Goal: Task Accomplishment & Management: Manage account settings

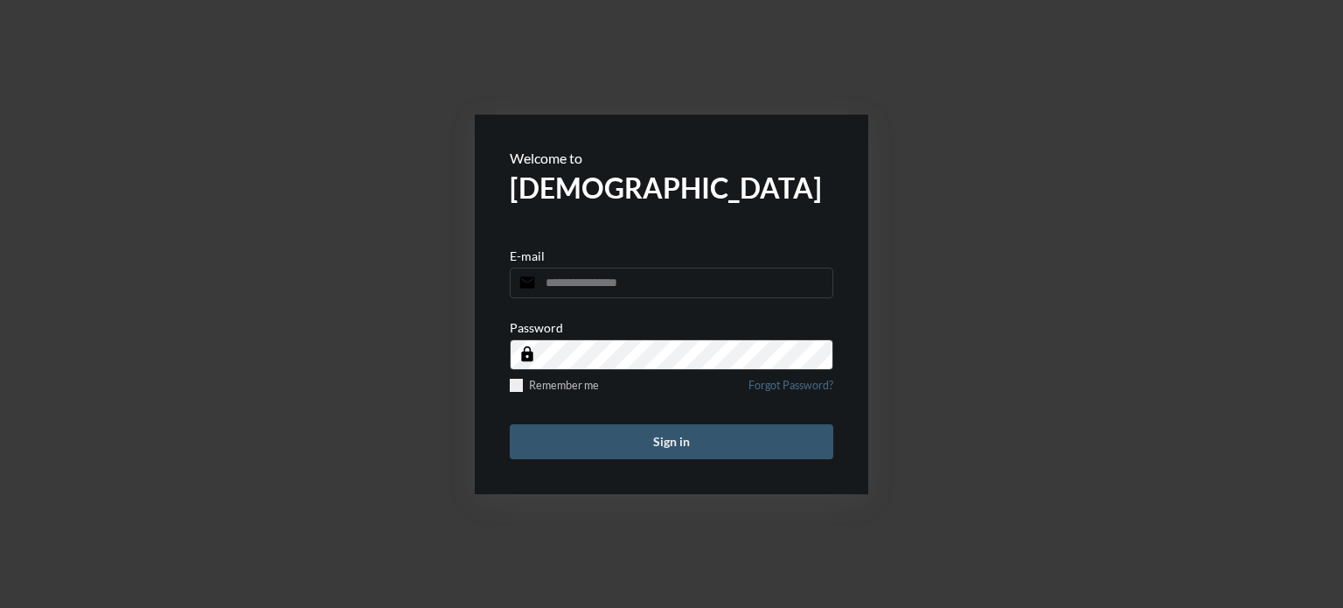
type input "**********"
click at [677, 446] on button "Sign in" at bounding box center [672, 441] width 324 height 35
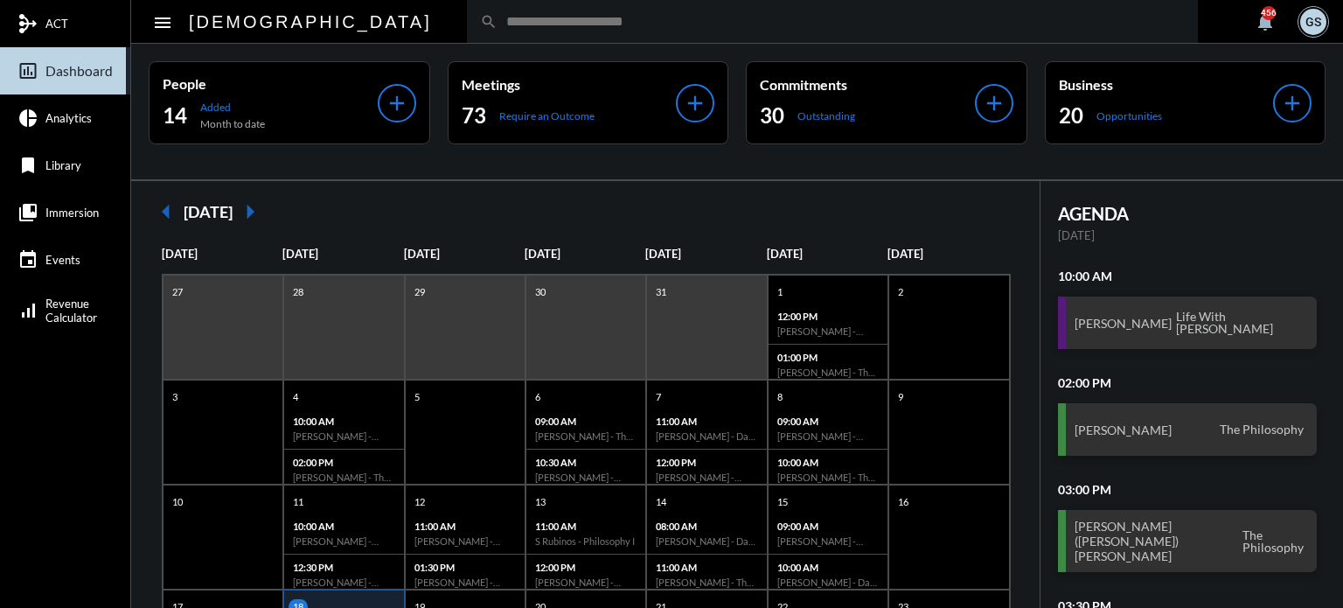
scroll to position [338, 0]
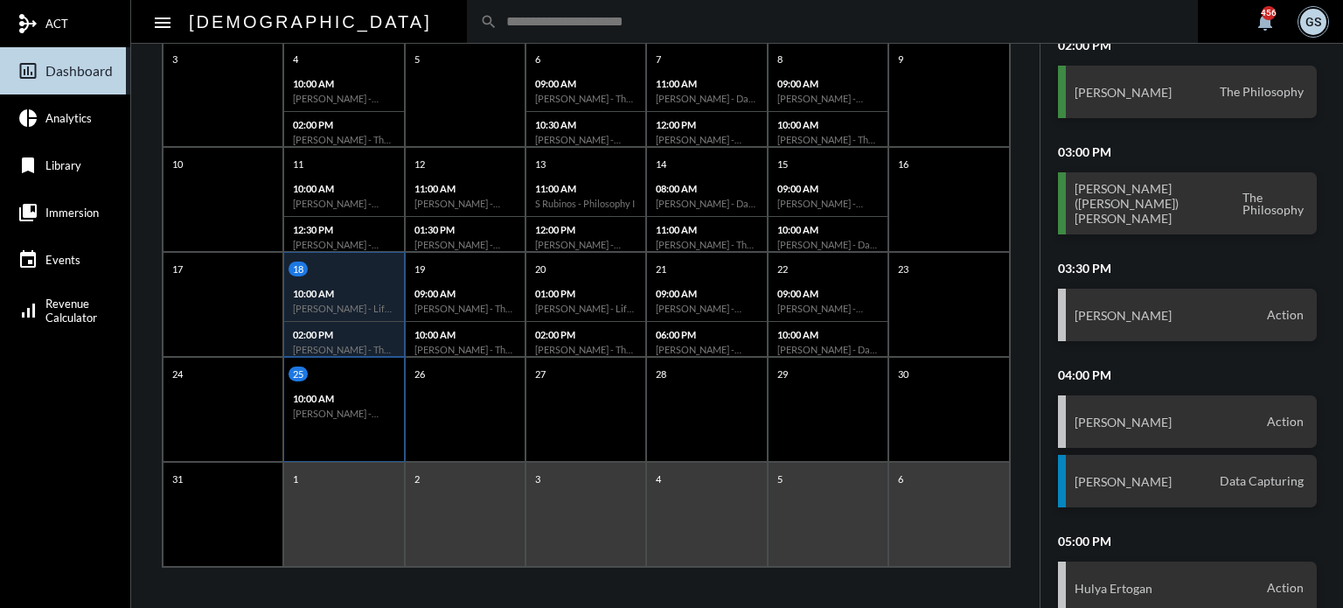
click at [337, 415] on h6 "[PERSON_NAME] - Investment" at bounding box center [343, 413] width 101 height 11
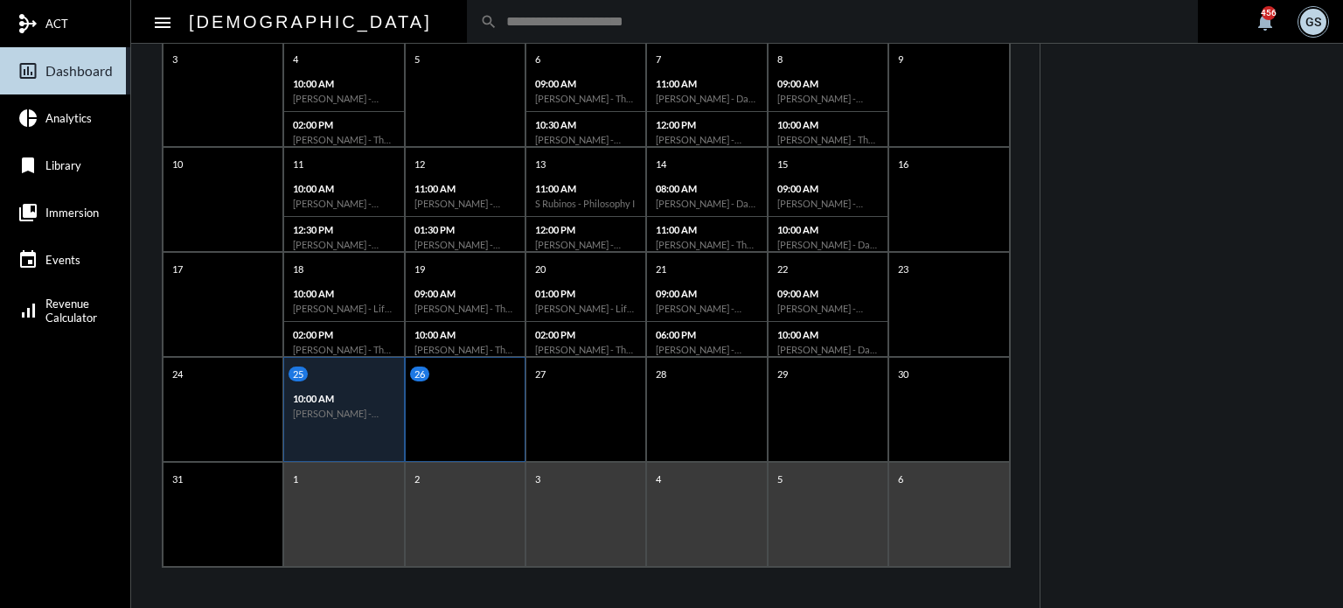
click at [448, 413] on div "26" at bounding box center [465, 409] width 121 height 105
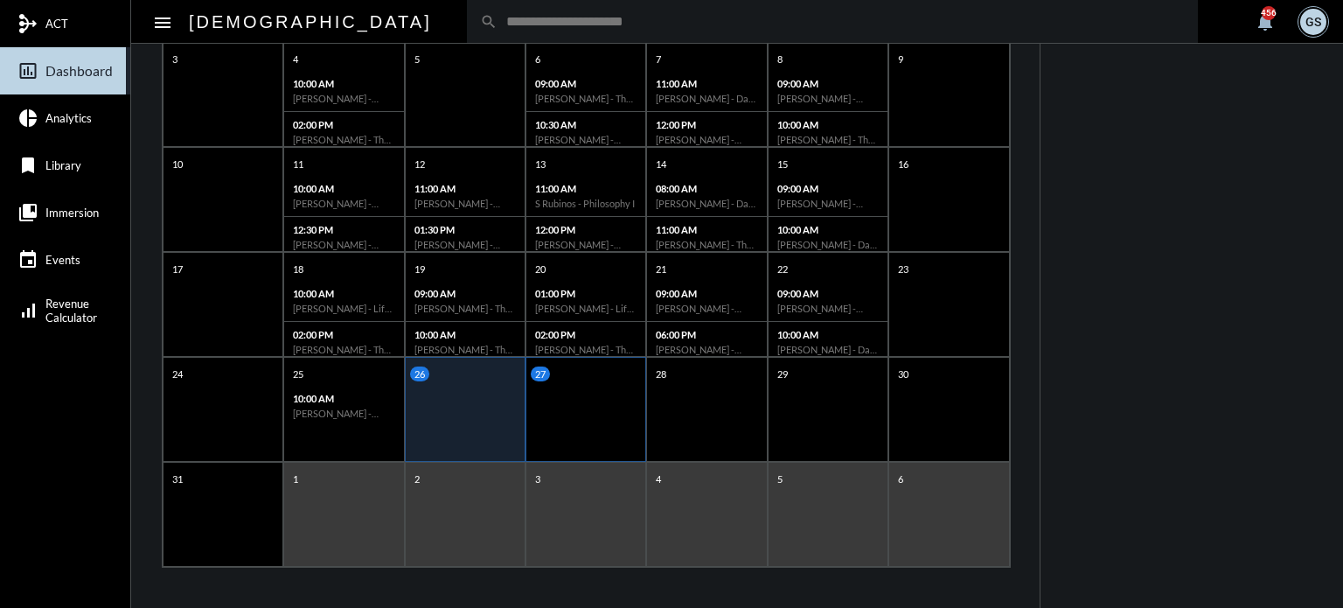
click at [621, 393] on div "27" at bounding box center [586, 409] width 121 height 105
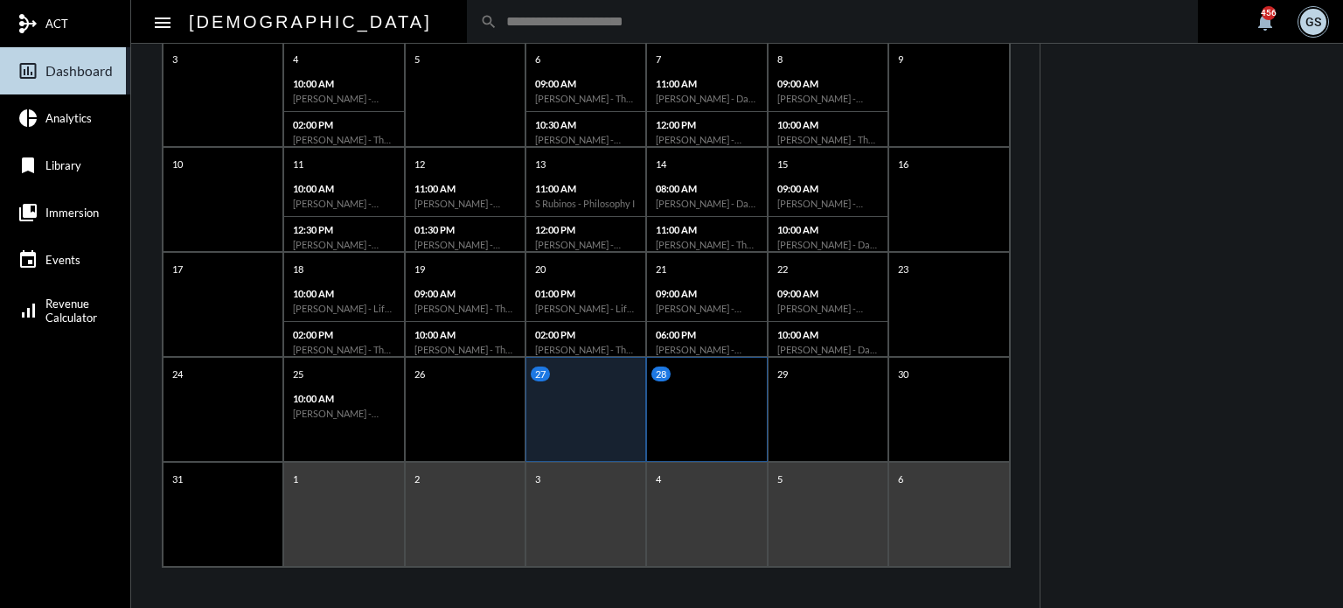
click at [710, 415] on div "28" at bounding box center [706, 409] width 121 height 105
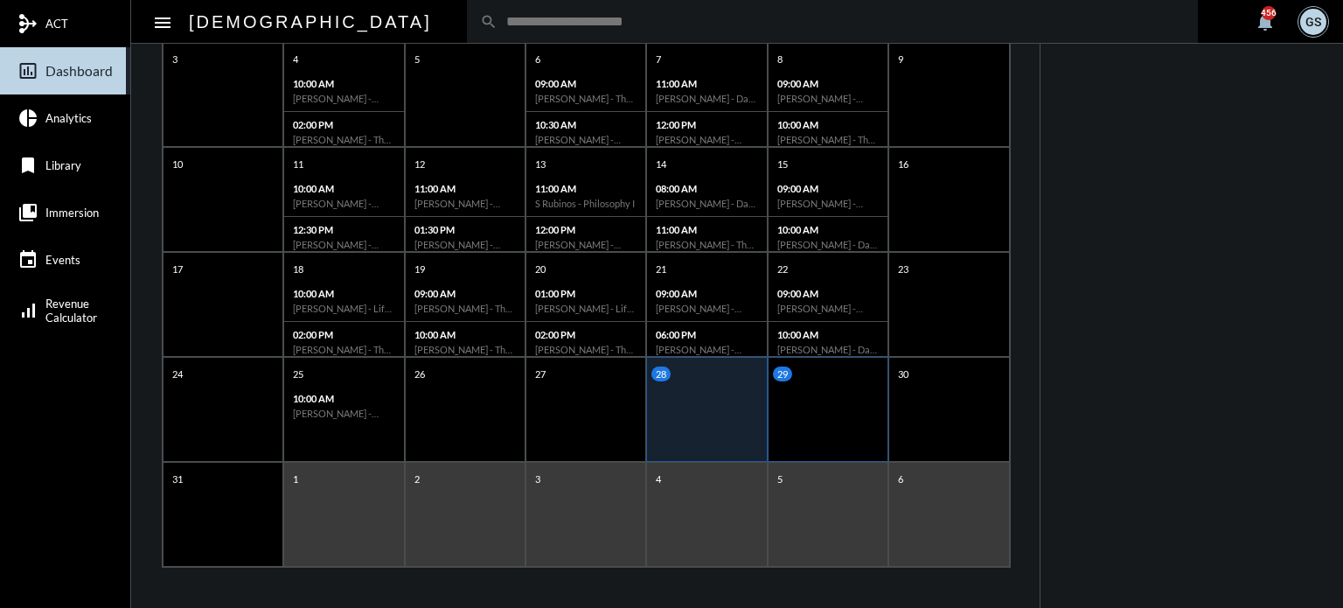
click at [818, 398] on div "29" at bounding box center [828, 409] width 121 height 105
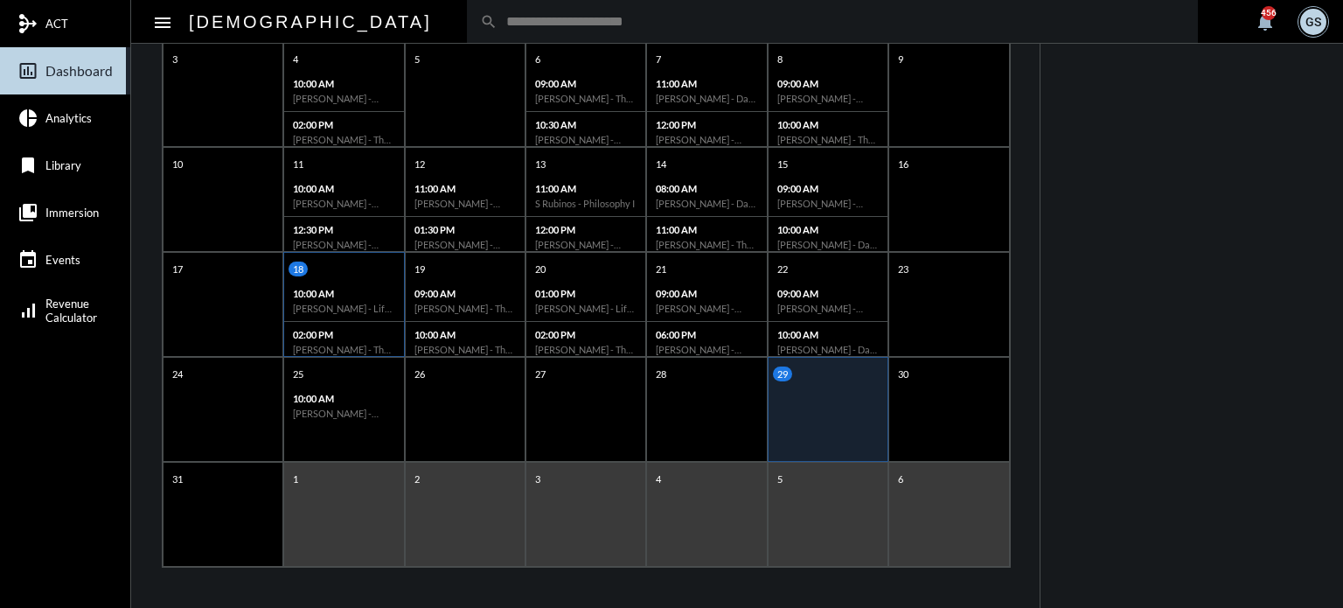
click at [347, 331] on p "02:00 PM" at bounding box center [343, 334] width 101 height 11
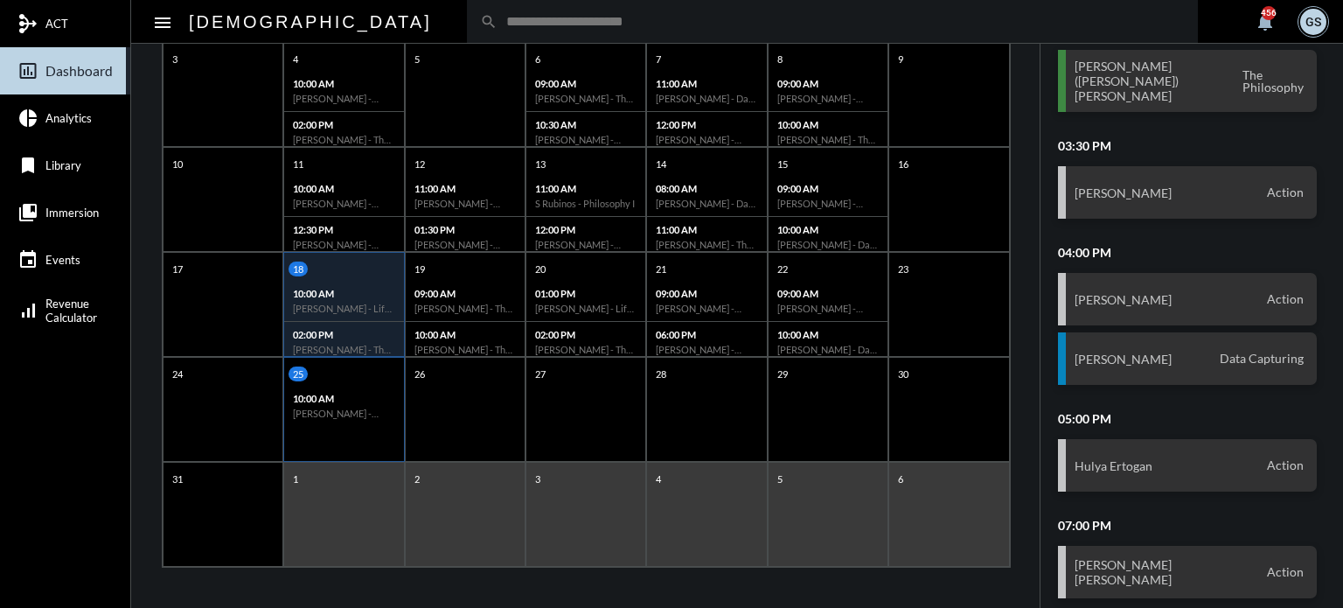
click at [350, 429] on div "25 10:00 AM [PERSON_NAME] - Investment" at bounding box center [343, 409] width 121 height 105
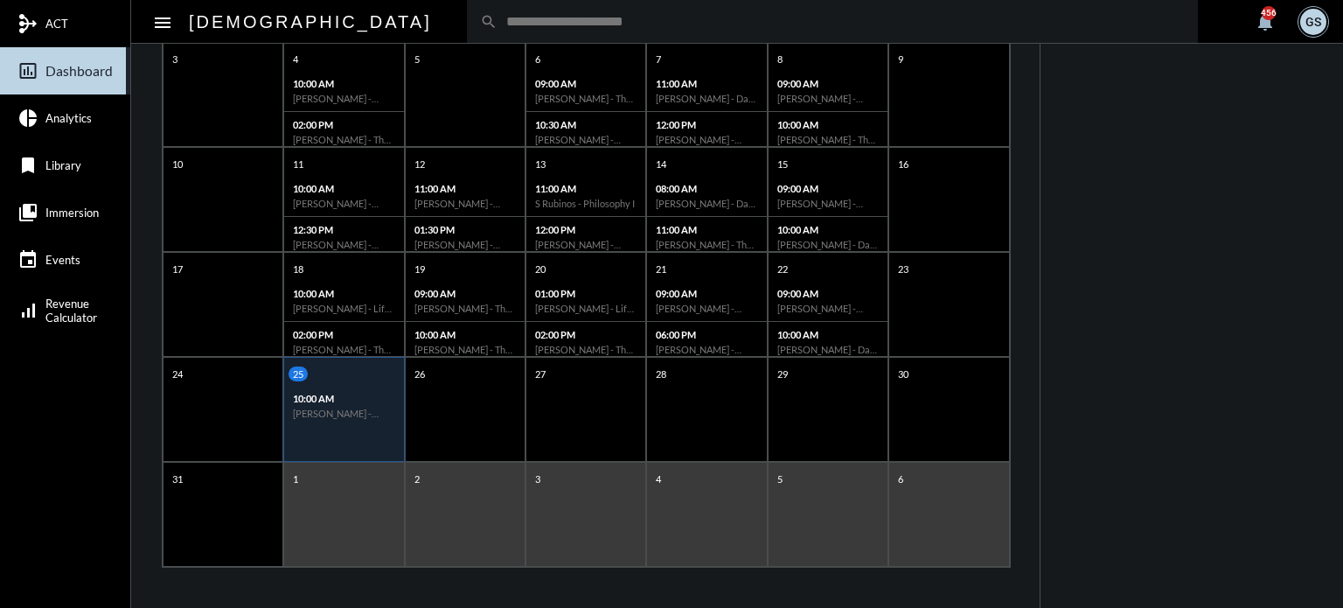
click at [353, 405] on div "10:00 AM [PERSON_NAME] - Investment" at bounding box center [343, 406] width 119 height 40
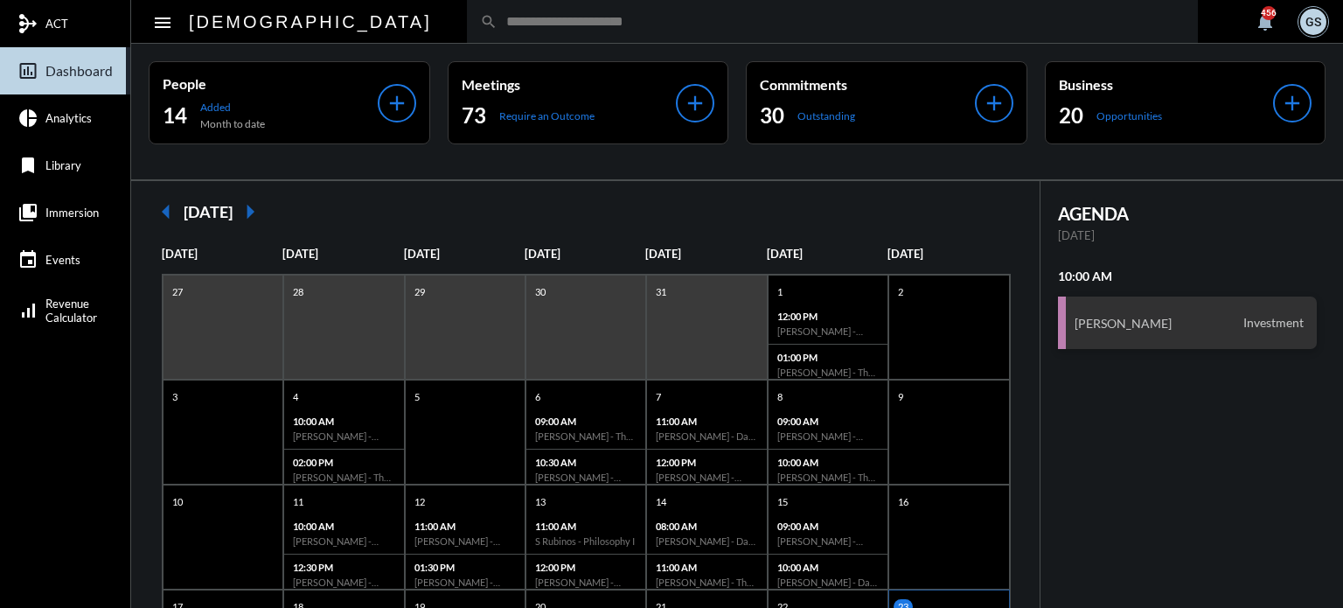
scroll to position [338, 0]
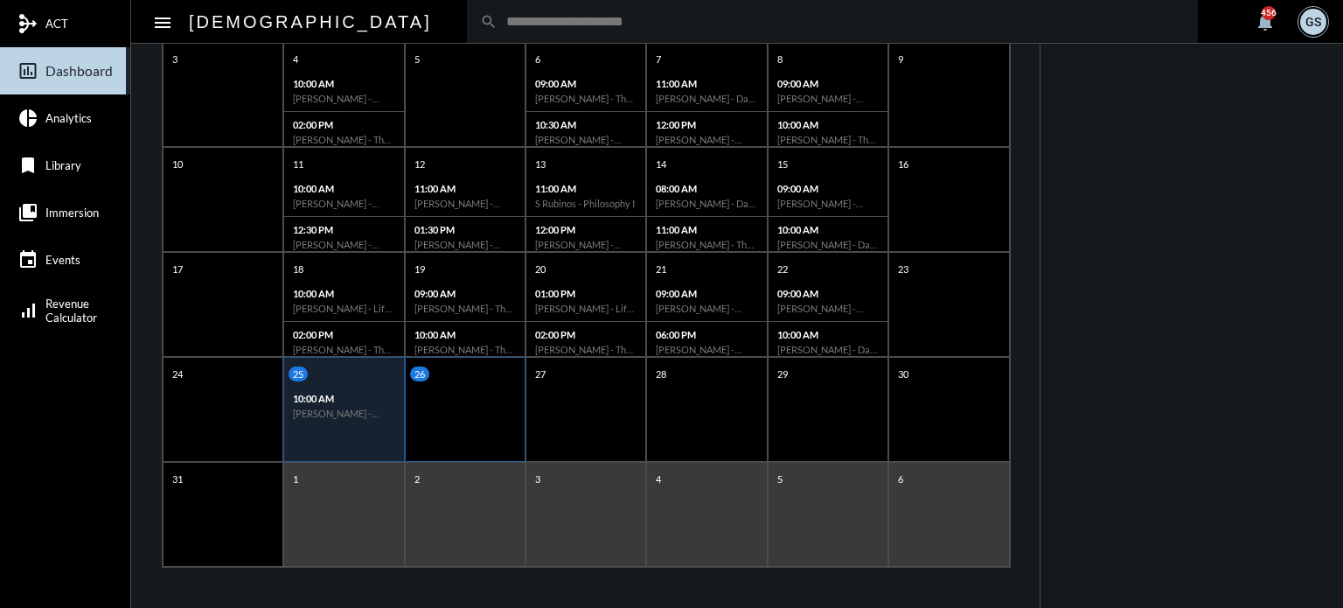
click at [486, 412] on div "26" at bounding box center [465, 409] width 121 height 105
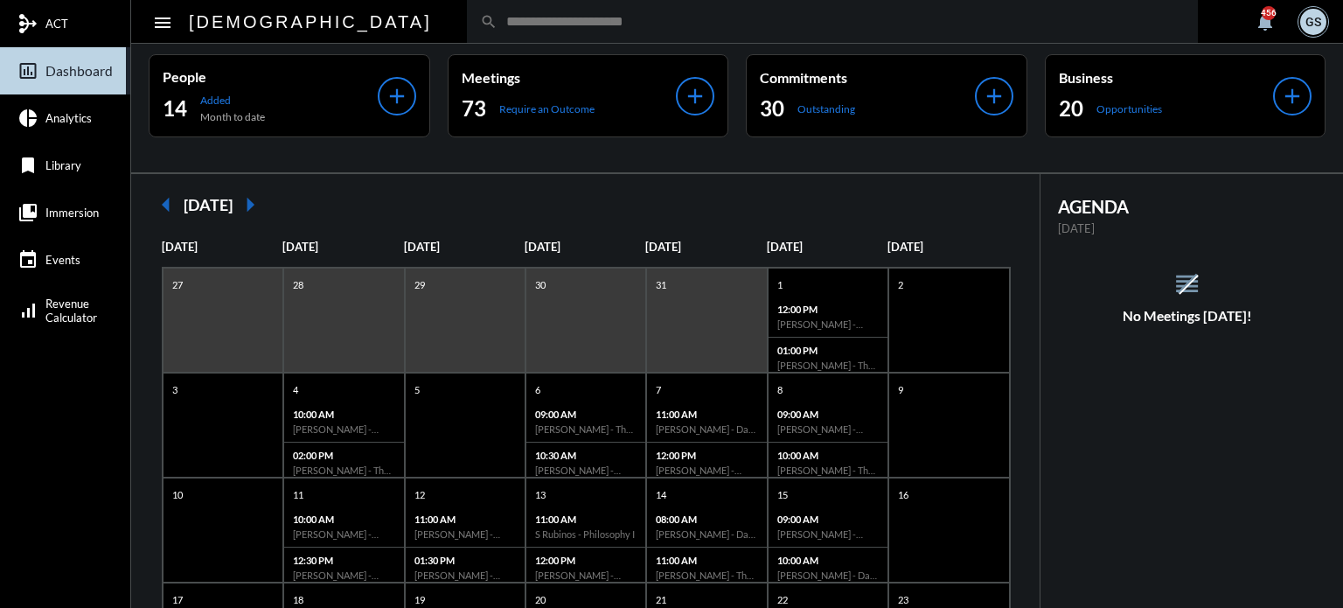
scroll to position [0, 0]
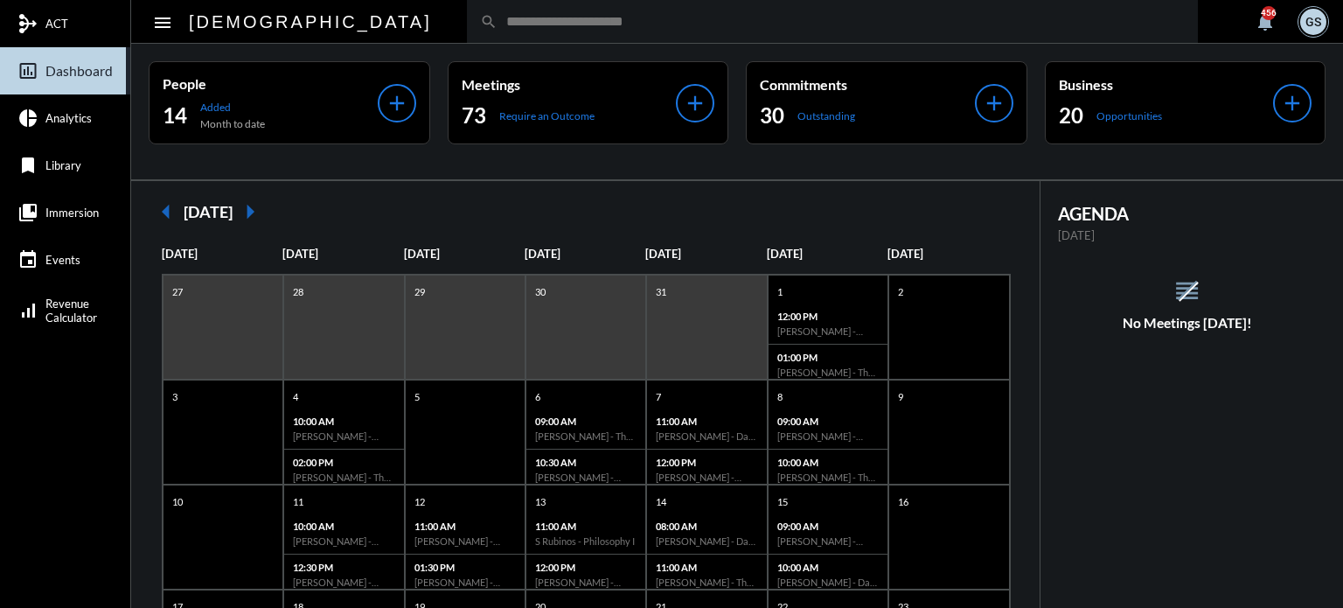
click at [498, 24] on input "text" at bounding box center [841, 21] width 687 height 15
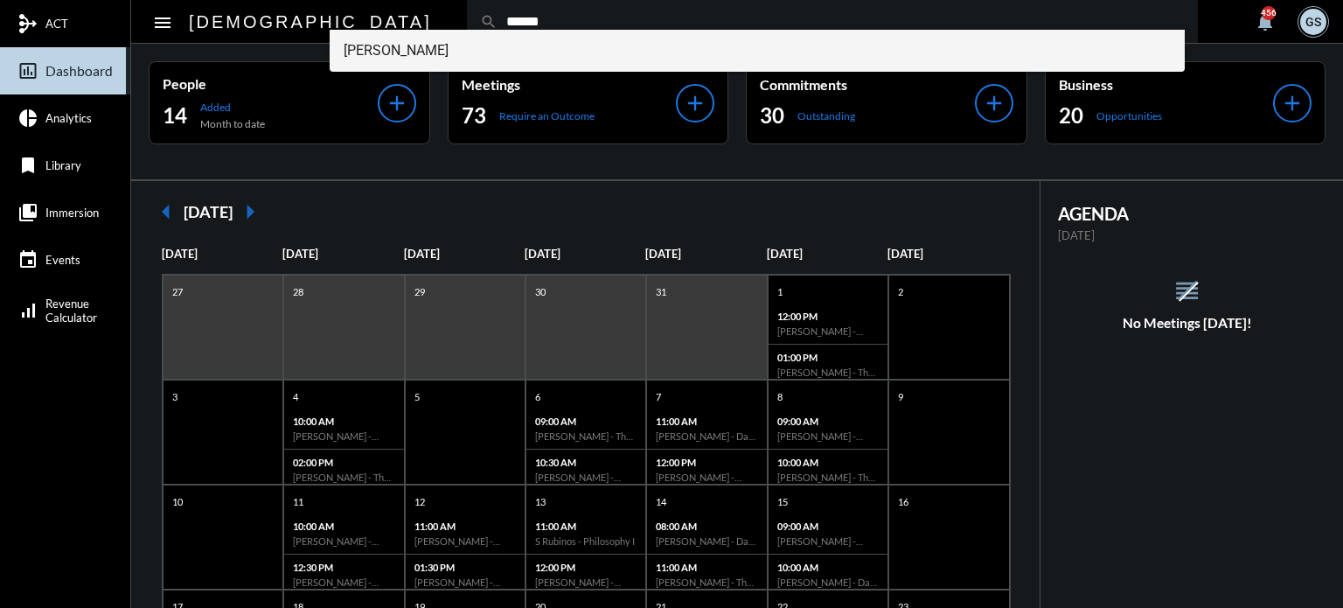
type input "******"
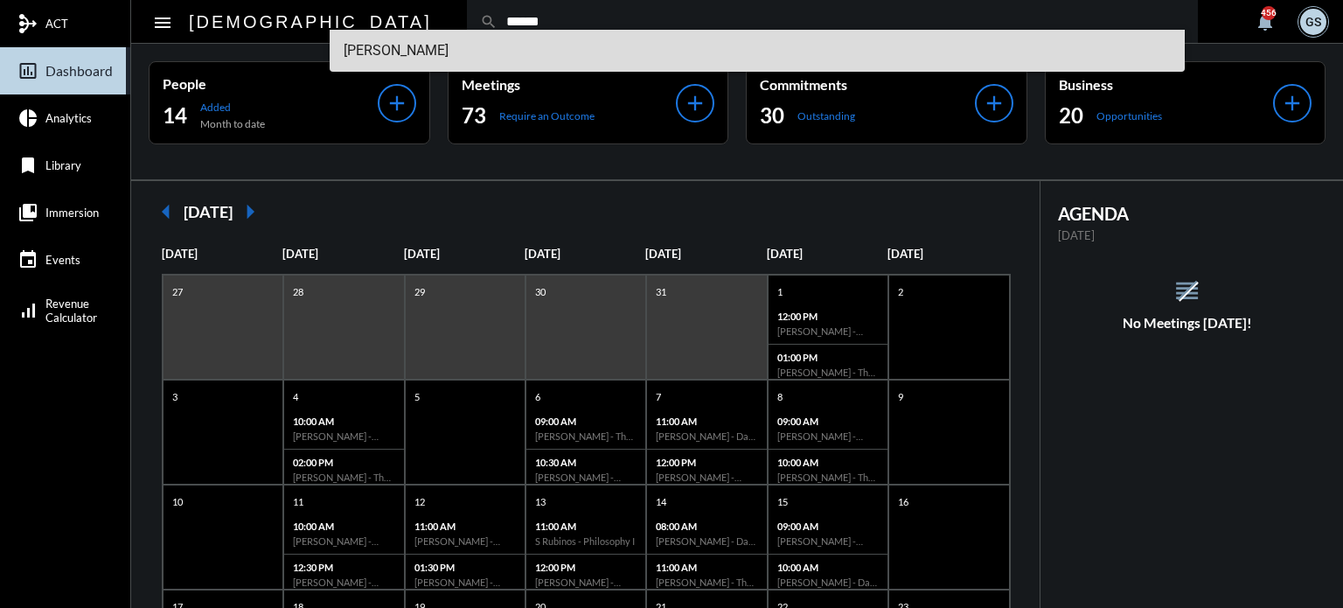
click at [356, 56] on span "[PERSON_NAME]" at bounding box center [758, 51] width 828 height 42
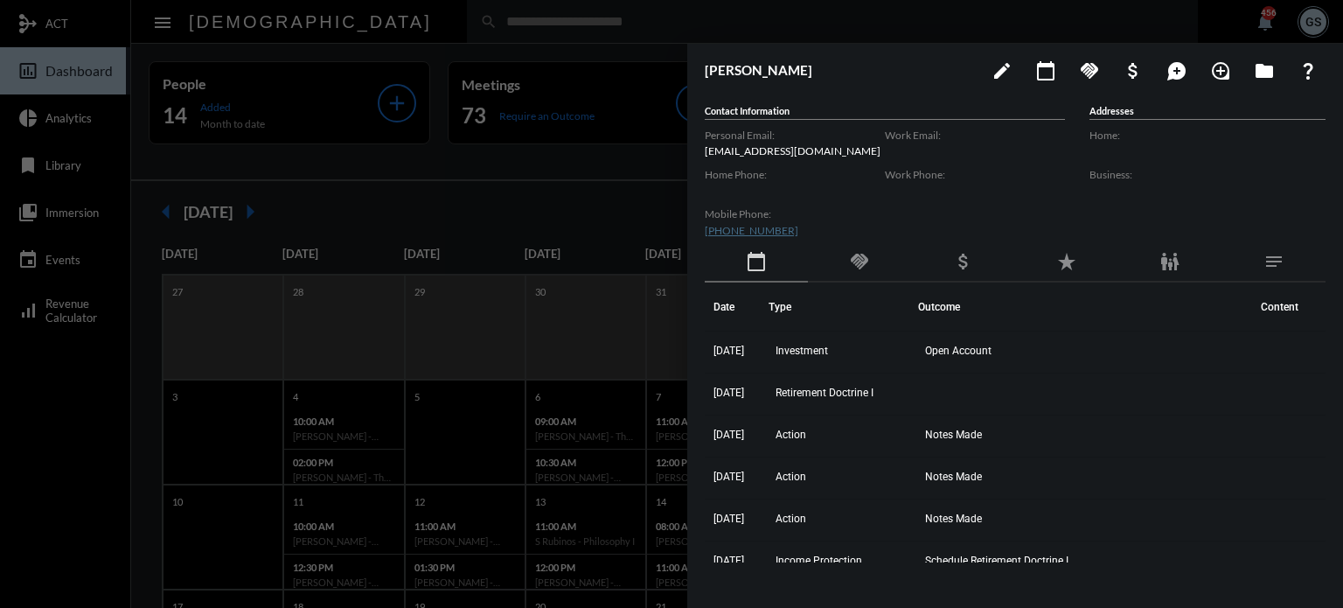
click at [70, 411] on div at bounding box center [671, 304] width 1343 height 608
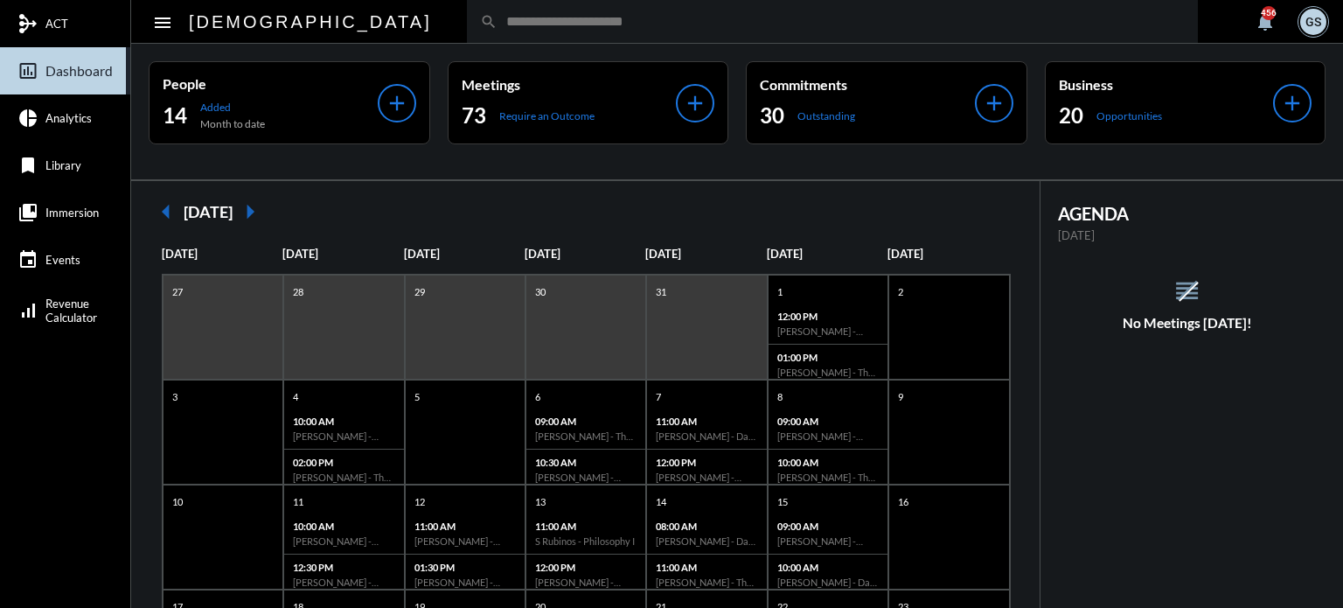
scroll to position [338, 0]
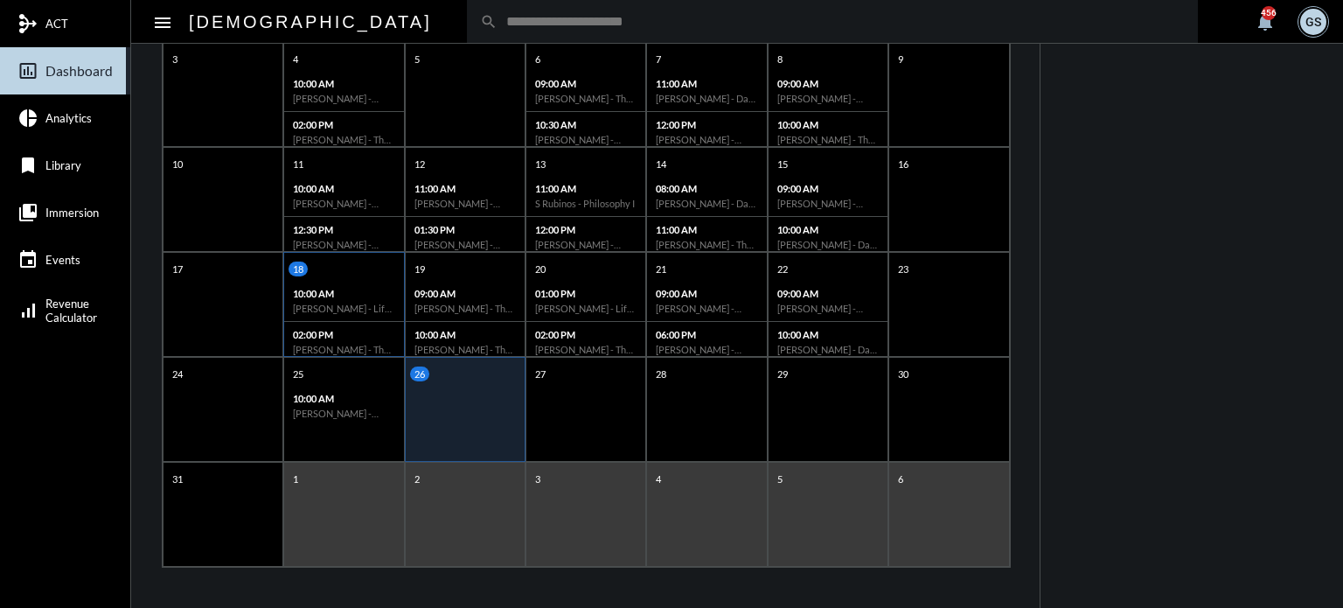
click at [359, 289] on p "10:00 AM" at bounding box center [343, 293] width 101 height 11
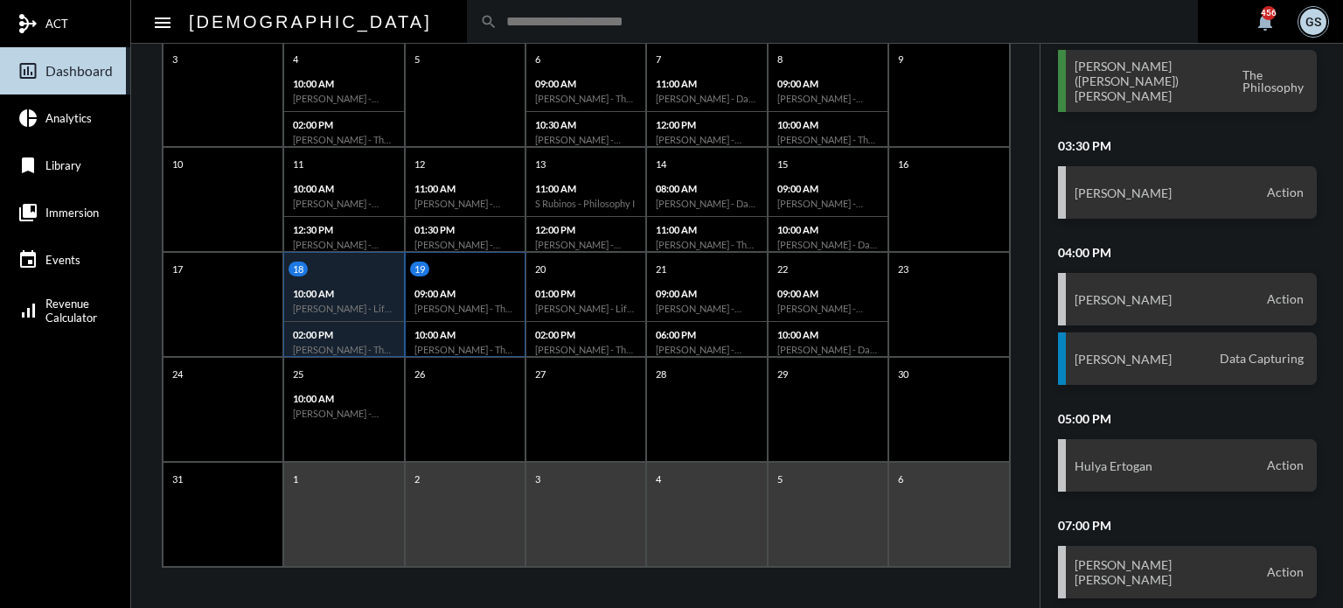
click at [471, 312] on div "09:00 AM [PERSON_NAME] - The Philosophy" at bounding box center [465, 301] width 119 height 41
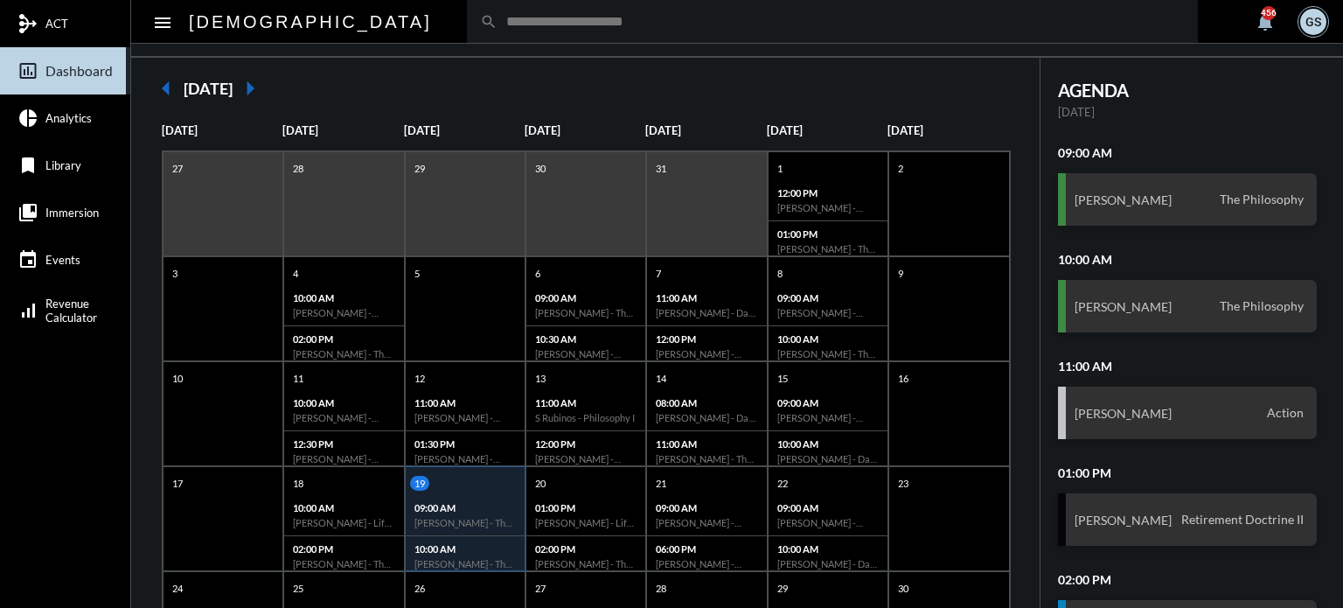
scroll to position [122, 0]
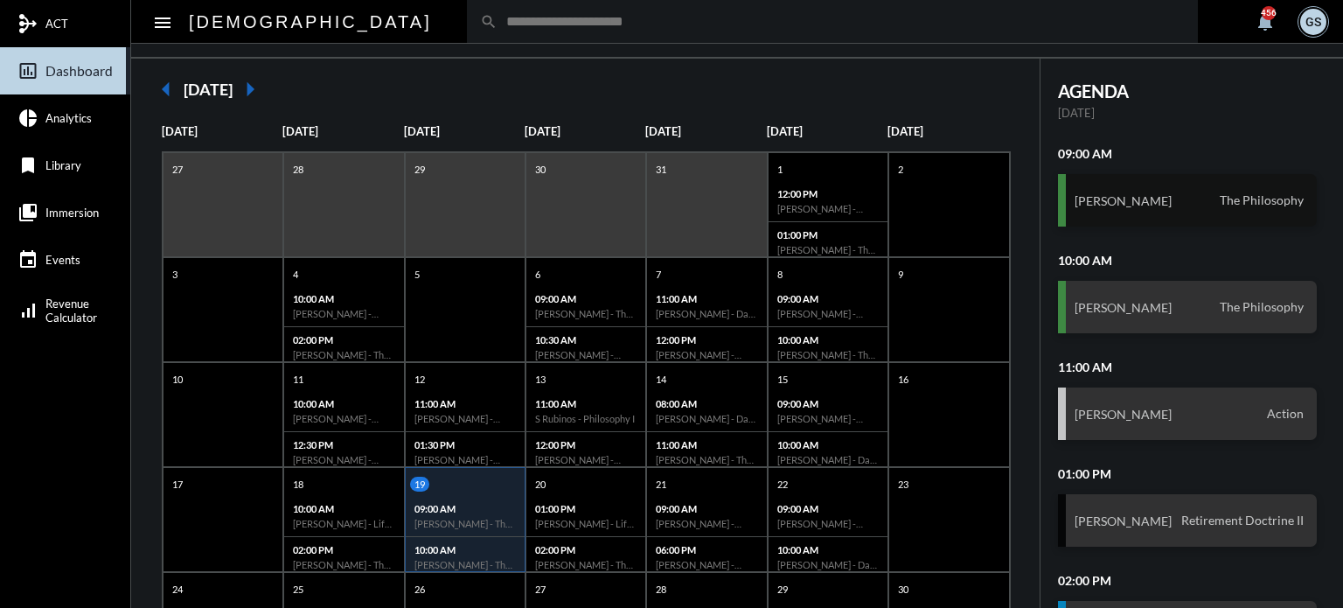
click at [1211, 183] on div "[PERSON_NAME] The Philosophy" at bounding box center [1188, 200] width 260 height 52
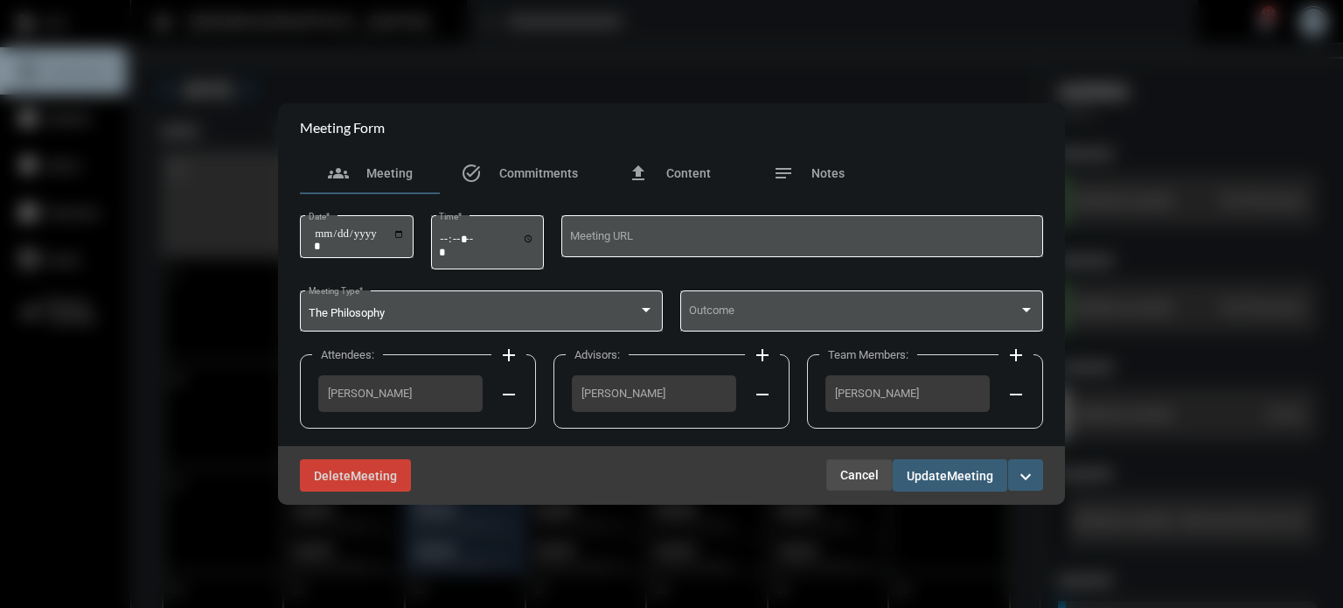
click at [848, 476] on span "Cancel" at bounding box center [859, 475] width 38 height 14
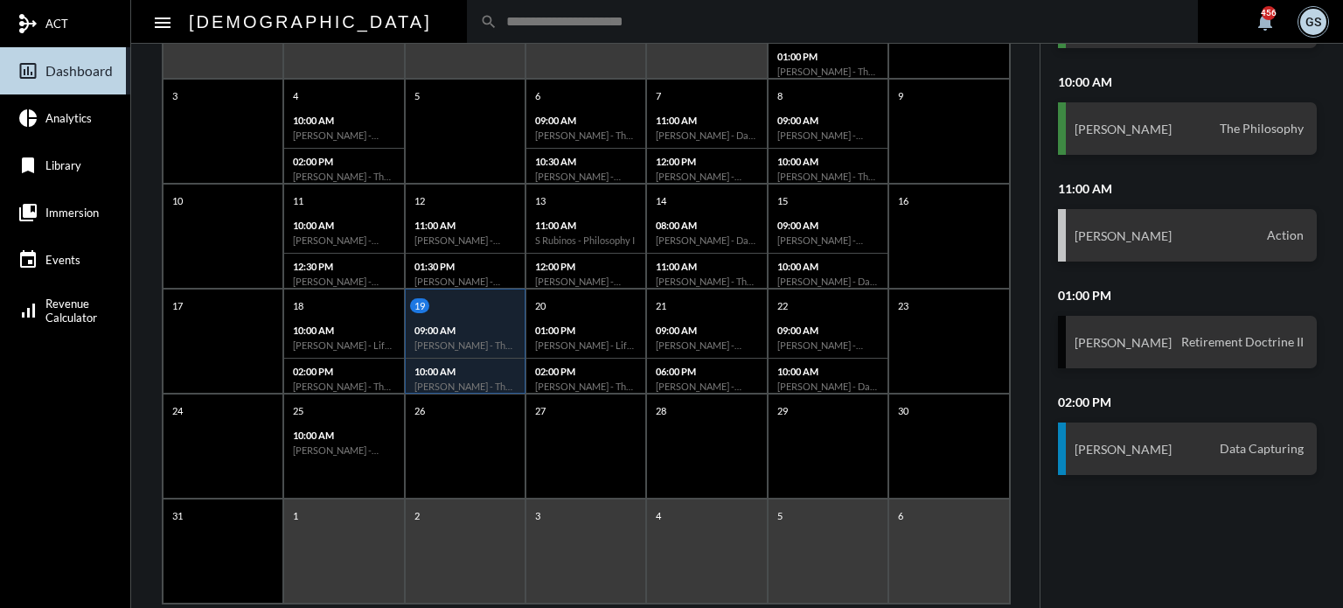
scroll to position [303, 0]
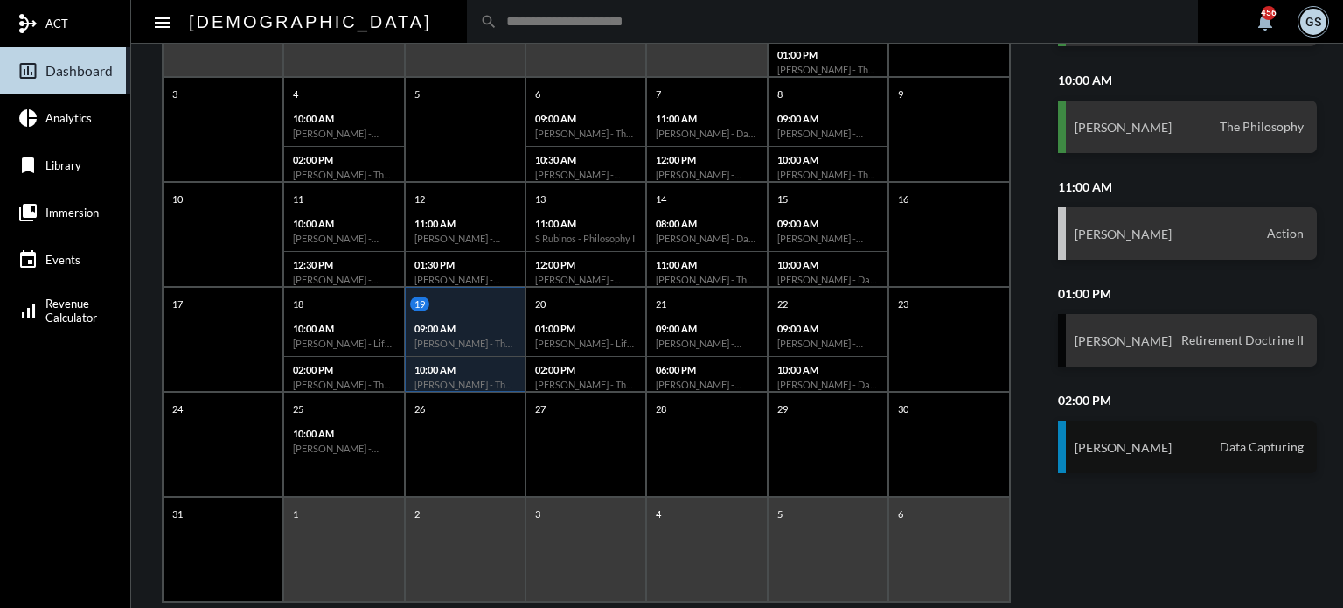
click at [1158, 440] on div "[PERSON_NAME] Data Capturing" at bounding box center [1188, 447] width 260 height 52
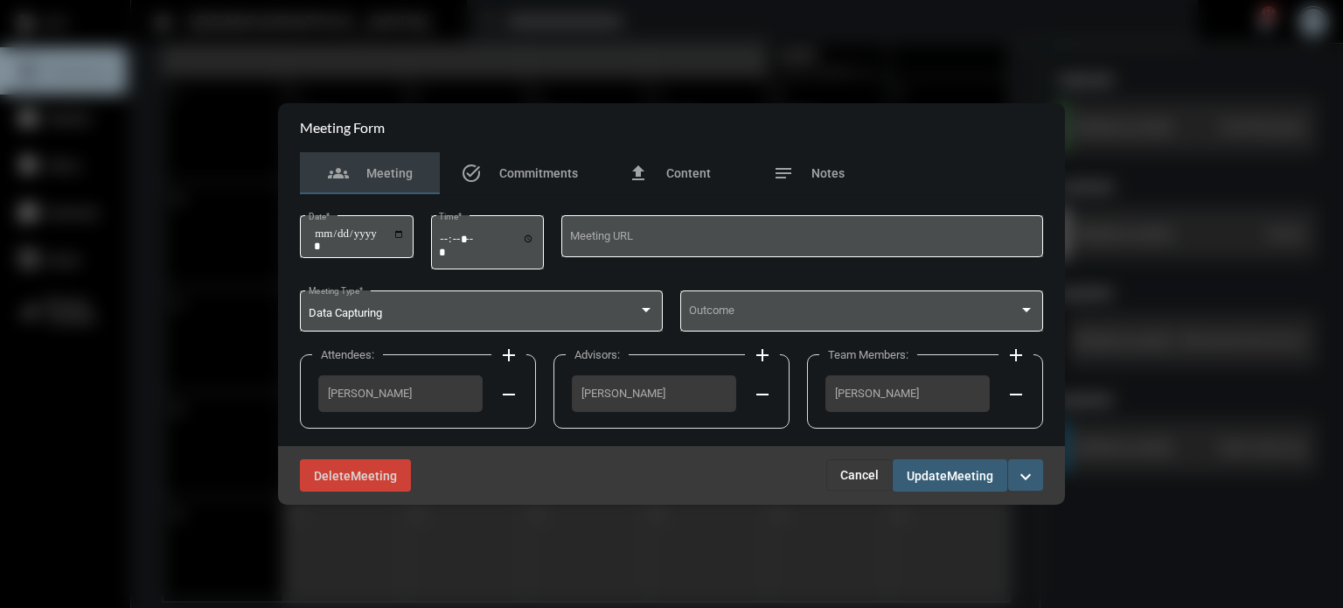
click at [850, 462] on button "Cancel" at bounding box center [859, 474] width 66 height 31
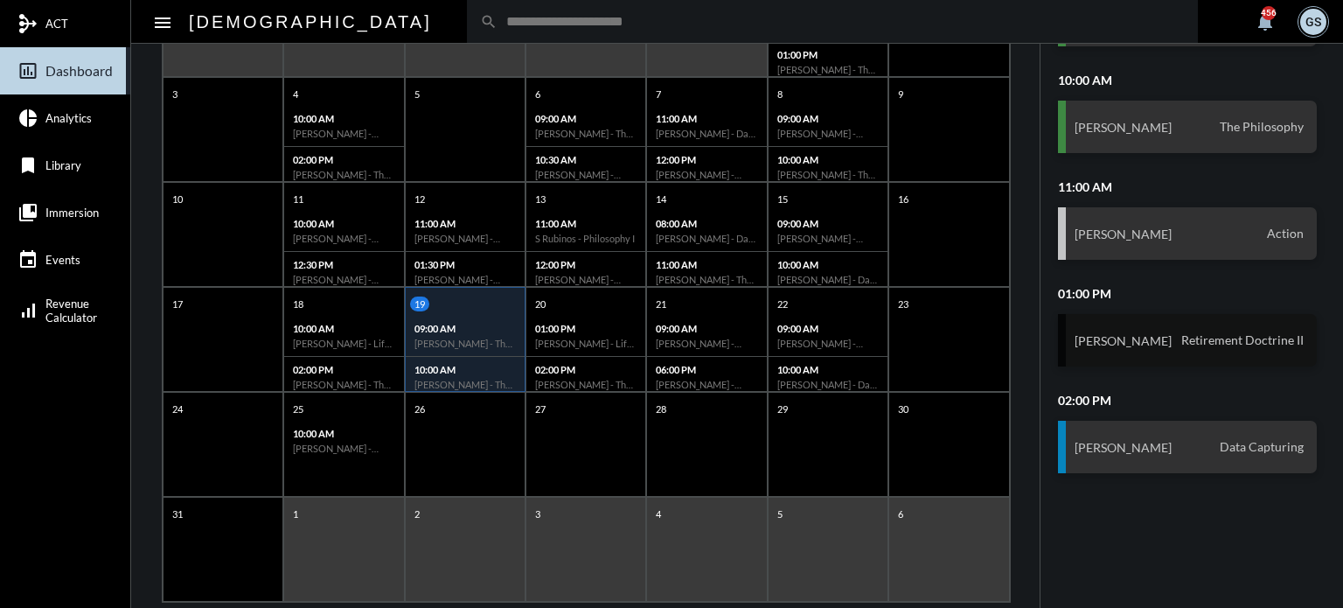
click at [1153, 352] on div "[PERSON_NAME] III Retirement Doctrine II" at bounding box center [1188, 340] width 260 height 52
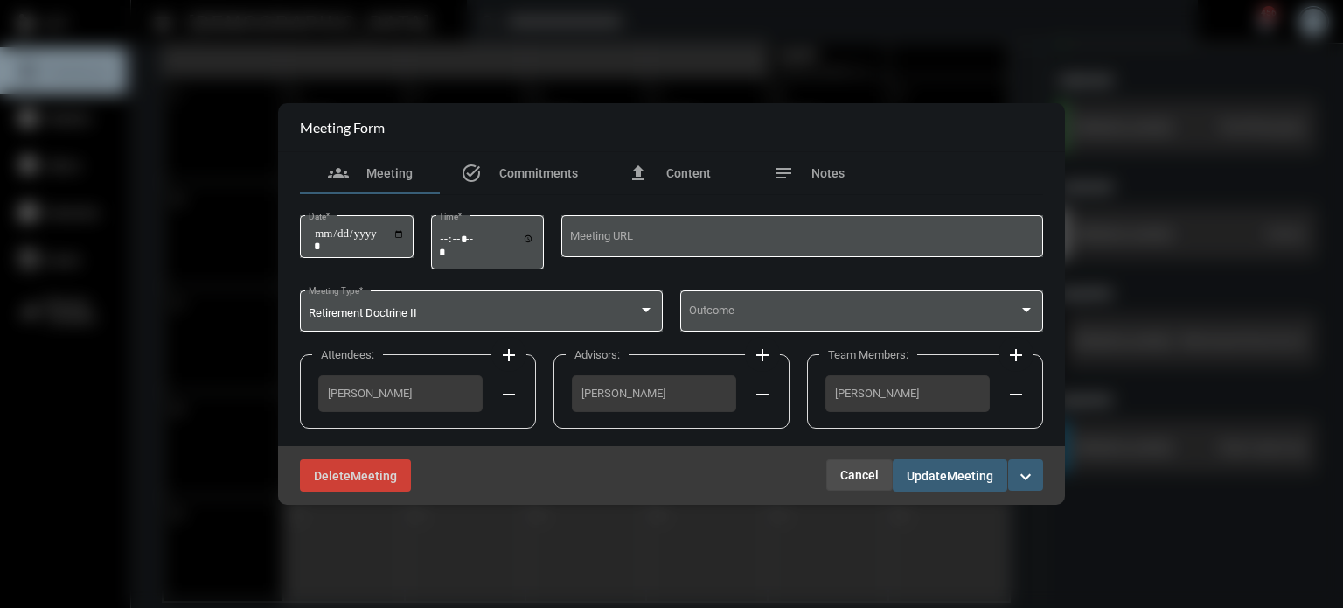
click at [857, 473] on span "Cancel" at bounding box center [859, 475] width 38 height 14
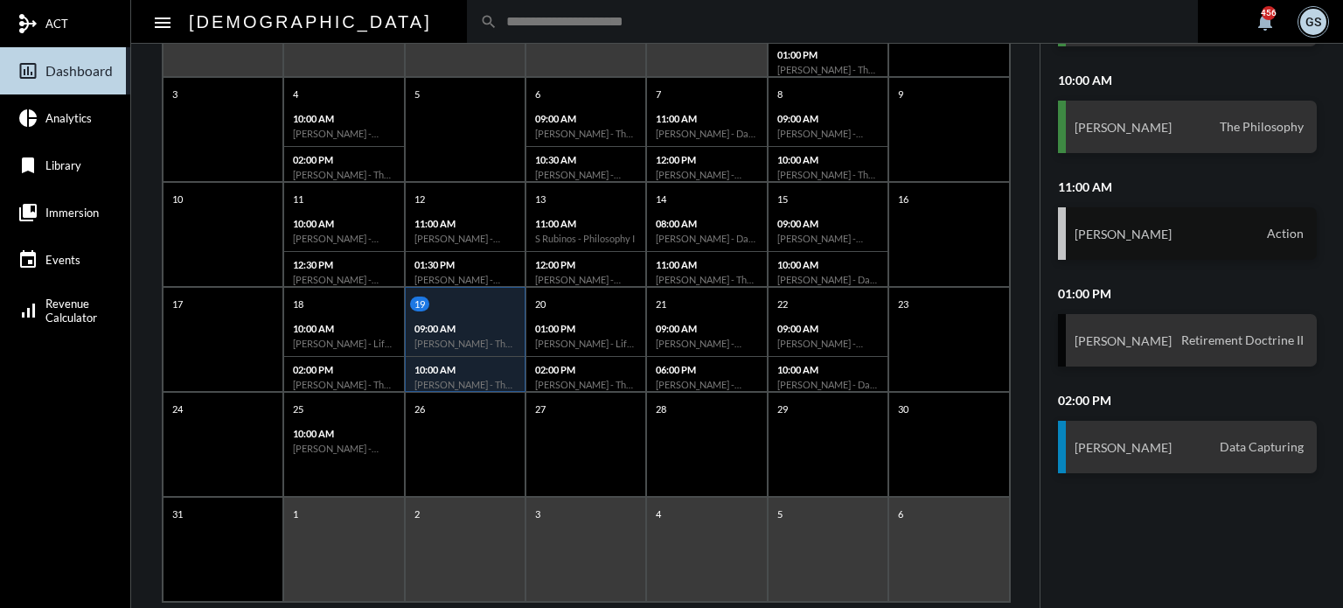
click at [1154, 241] on div "[PERSON_NAME] Action" at bounding box center [1188, 233] width 260 height 52
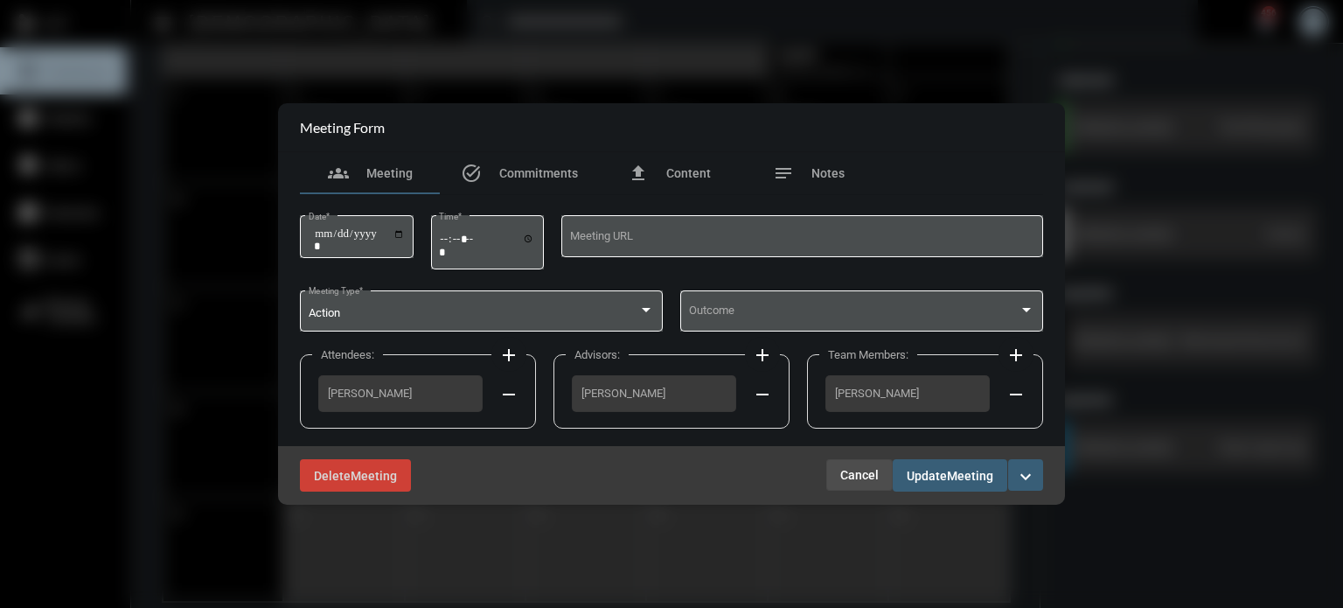
click at [858, 468] on span "Cancel" at bounding box center [859, 475] width 38 height 14
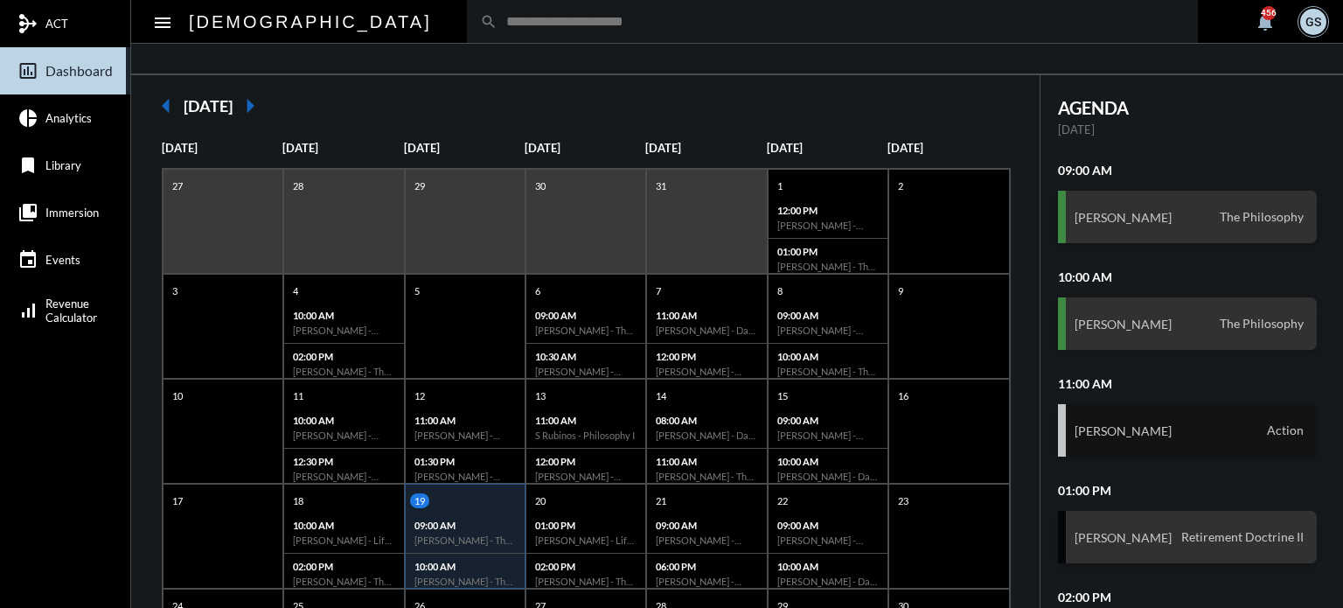
scroll to position [104, 0]
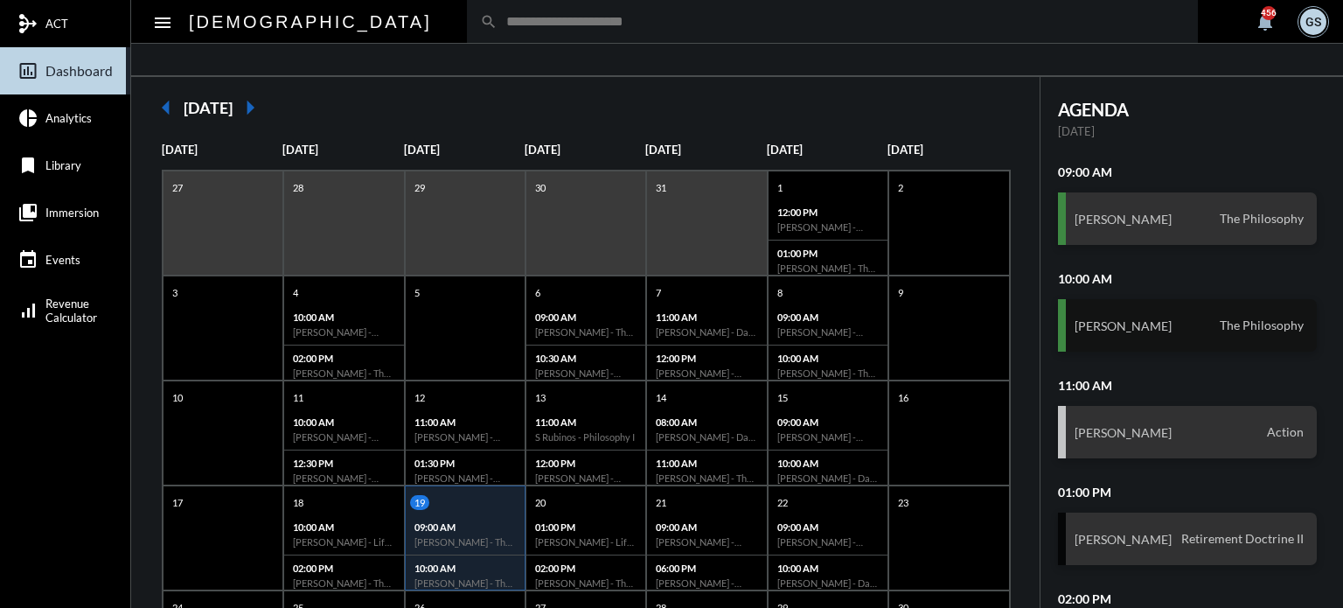
click at [1120, 326] on h3 "[PERSON_NAME]" at bounding box center [1123, 325] width 97 height 15
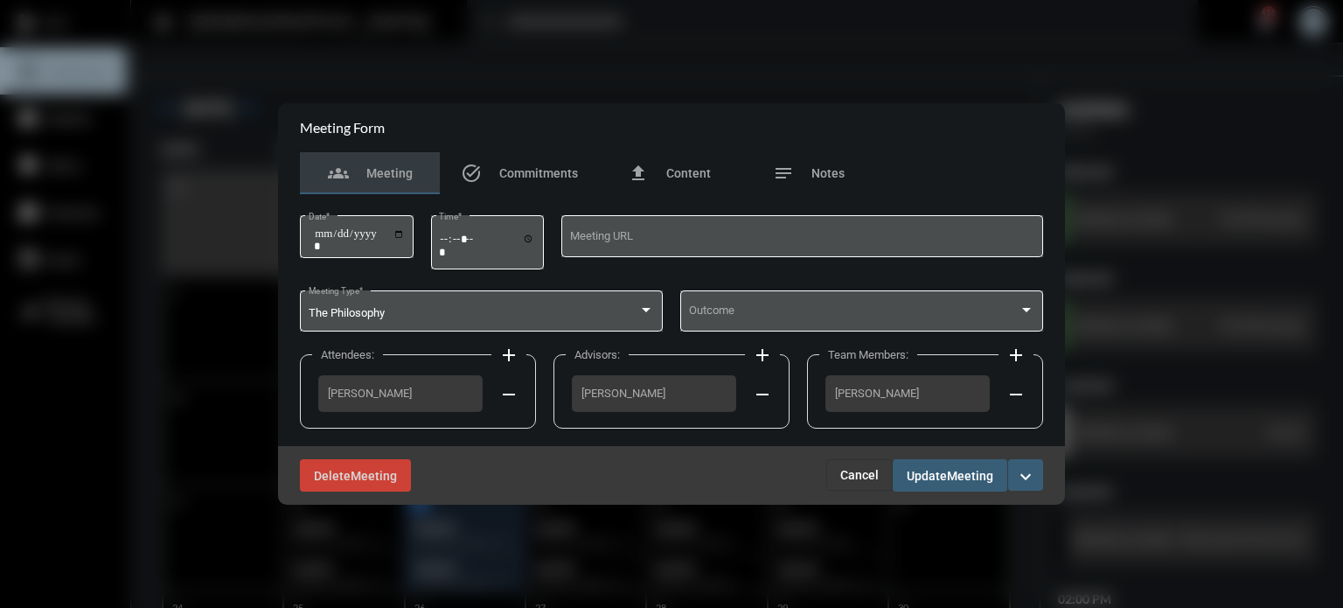
click at [850, 478] on span "Cancel" at bounding box center [859, 475] width 38 height 14
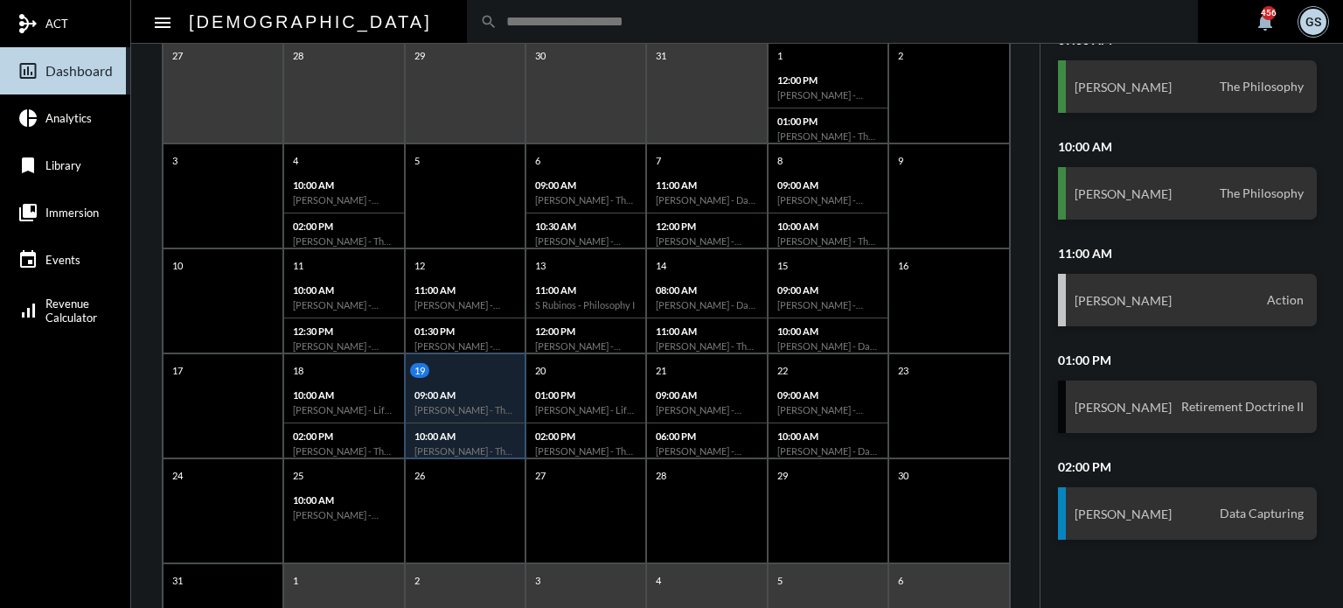
scroll to position [338, 0]
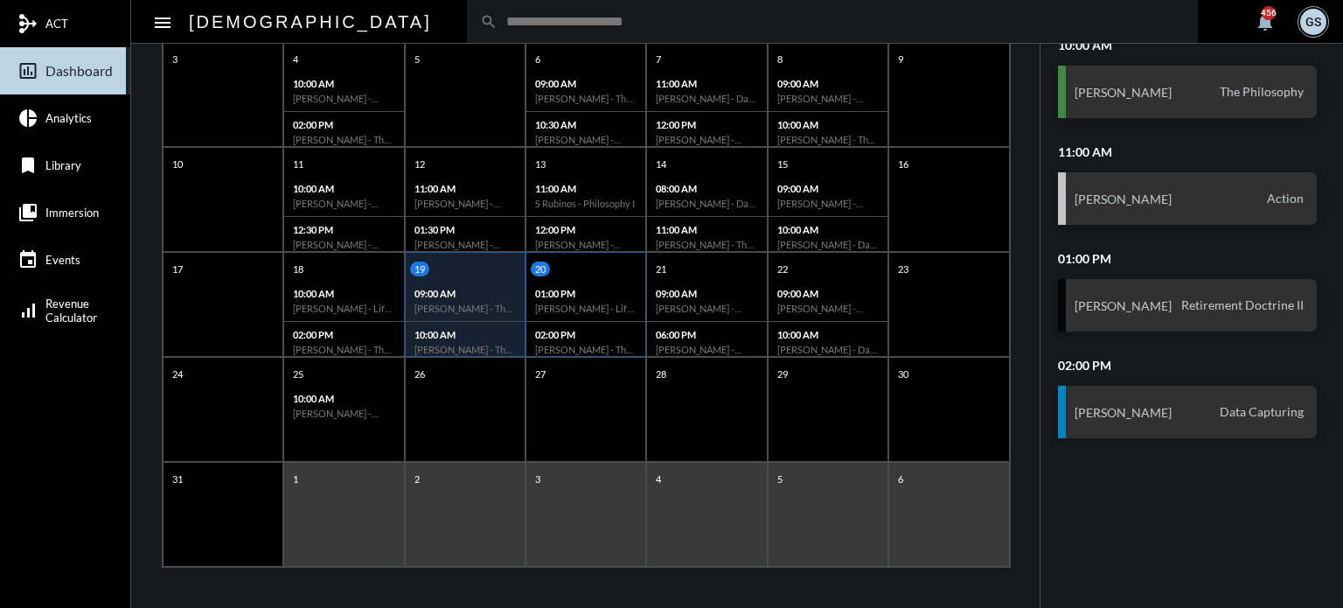
click at [588, 295] on p "01:00 PM" at bounding box center [585, 293] width 101 height 11
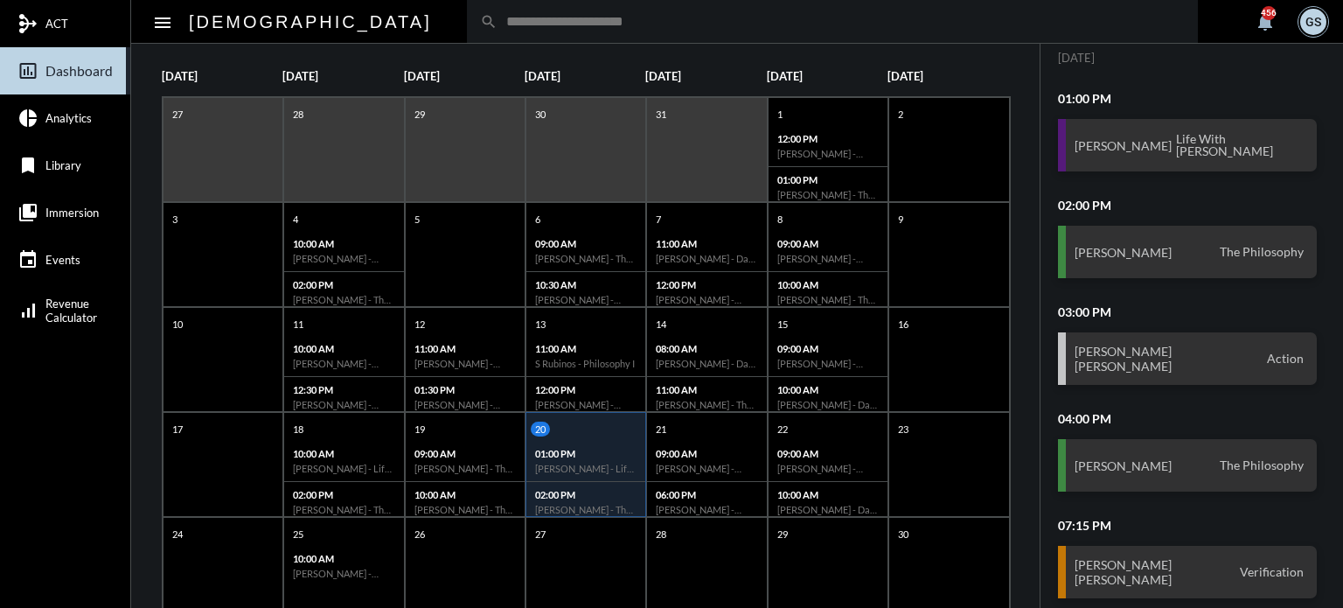
scroll to position [177, 0]
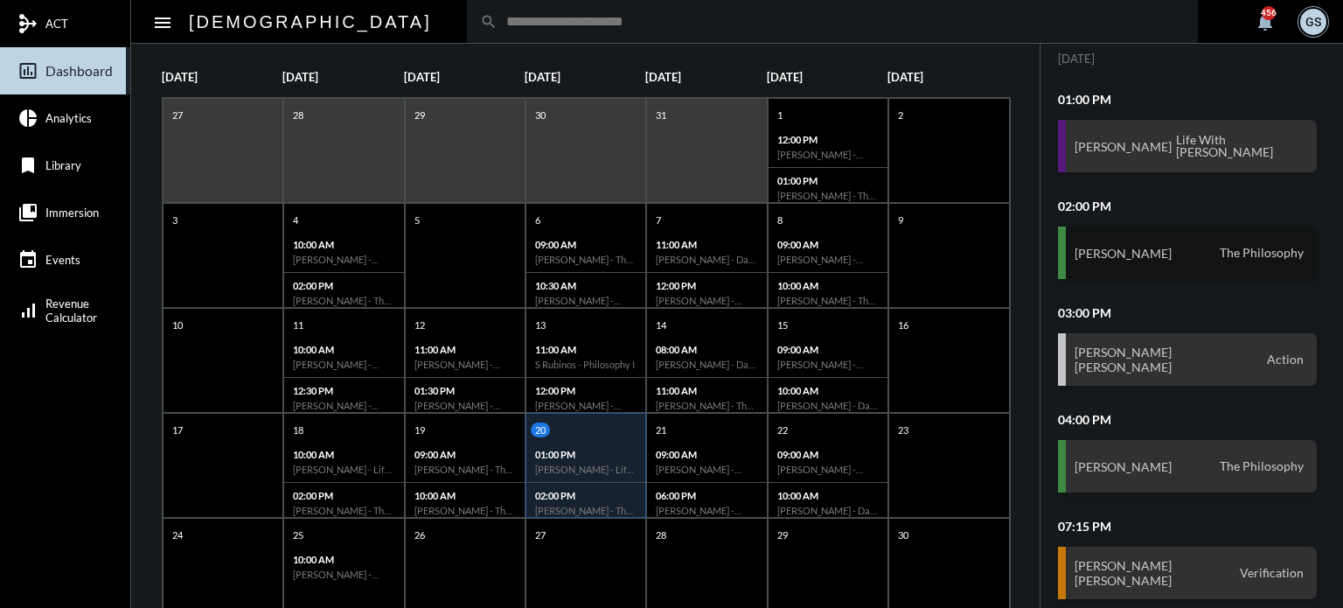
click at [1154, 254] on div "[PERSON_NAME] The Philosophy" at bounding box center [1188, 253] width 260 height 52
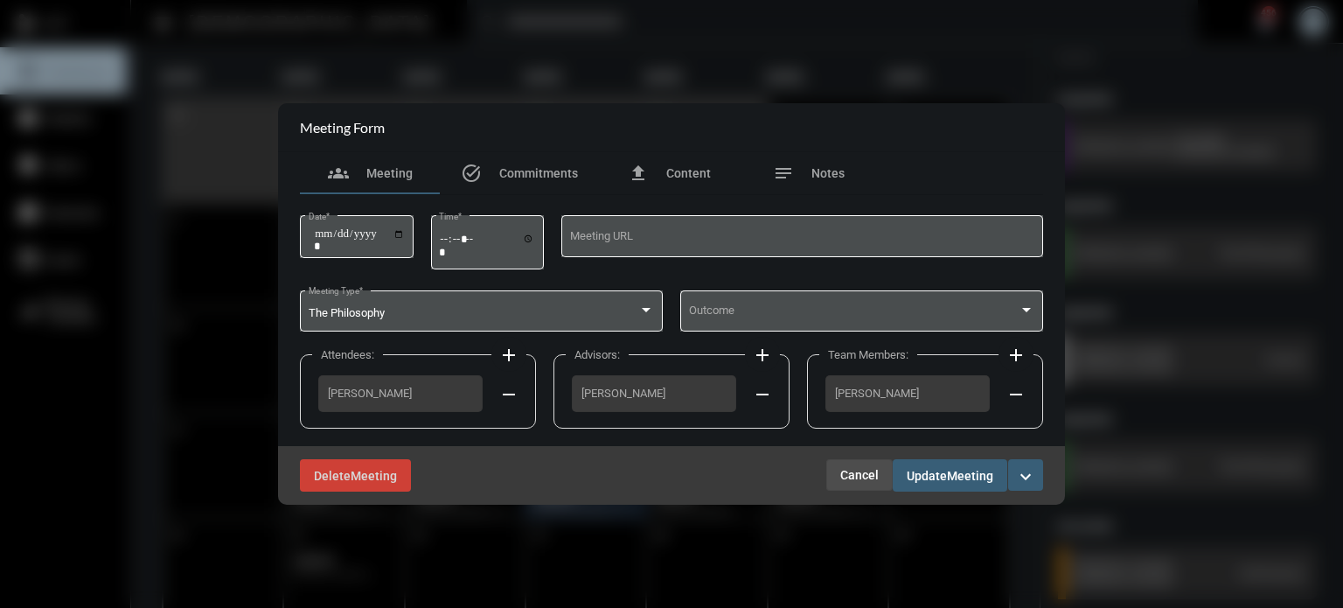
click at [857, 474] on span "Cancel" at bounding box center [859, 475] width 38 height 14
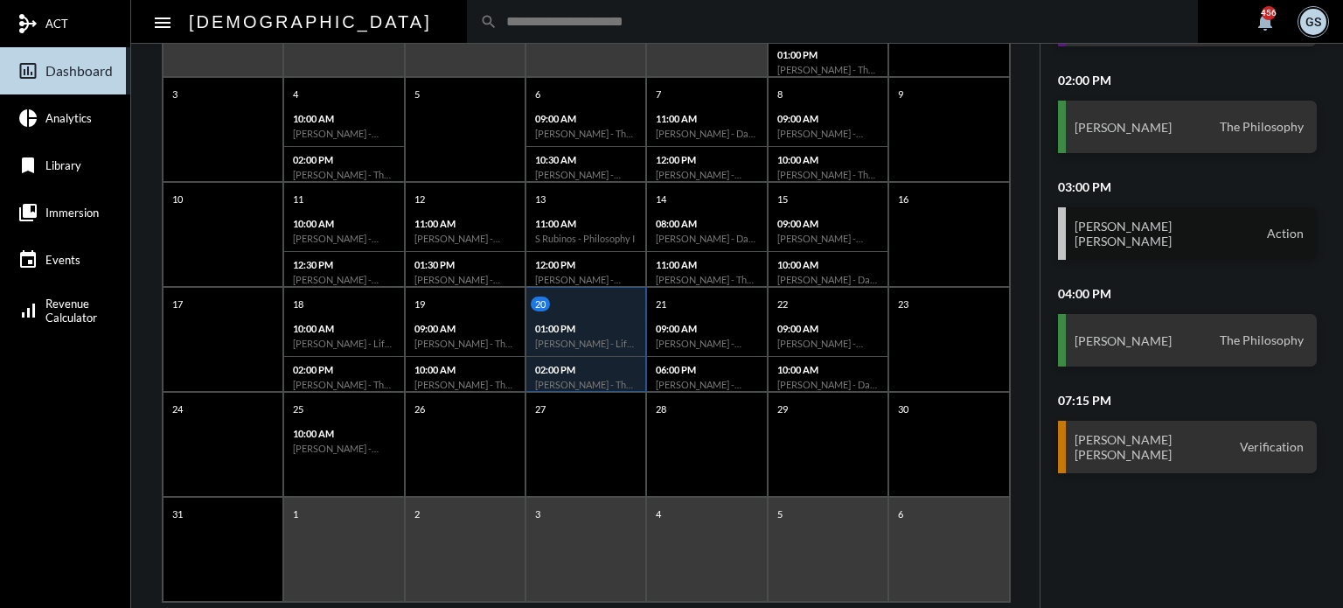
scroll to position [338, 0]
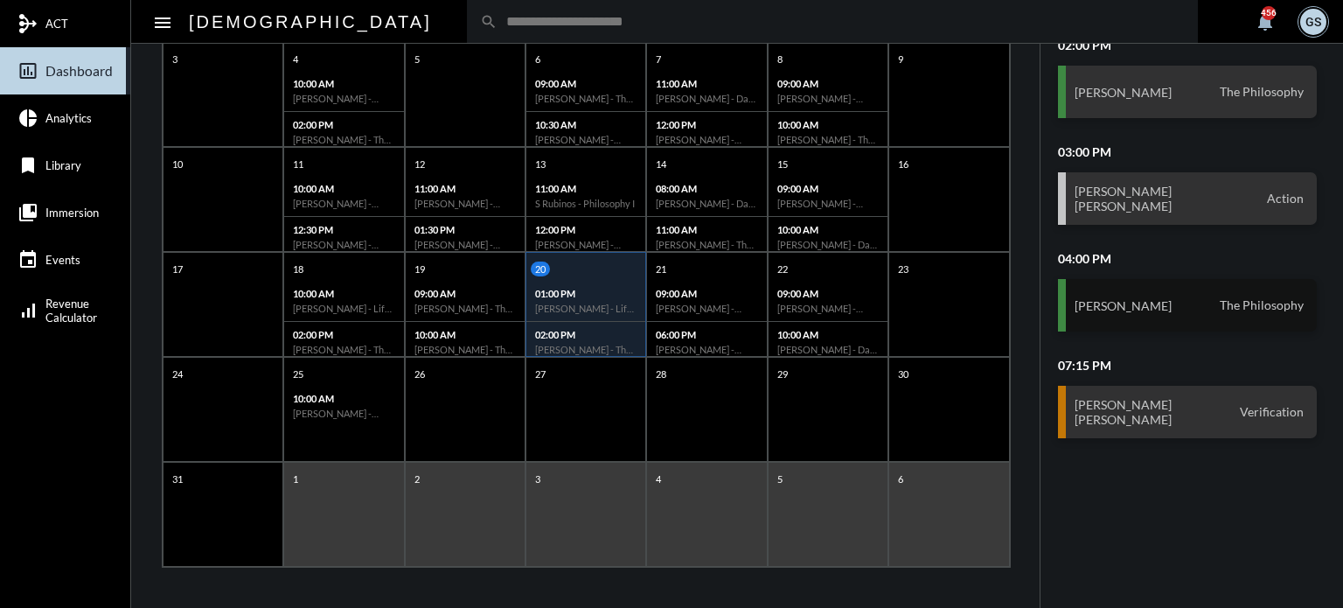
click at [1133, 289] on div "[PERSON_NAME] The Philosophy" at bounding box center [1188, 305] width 260 height 52
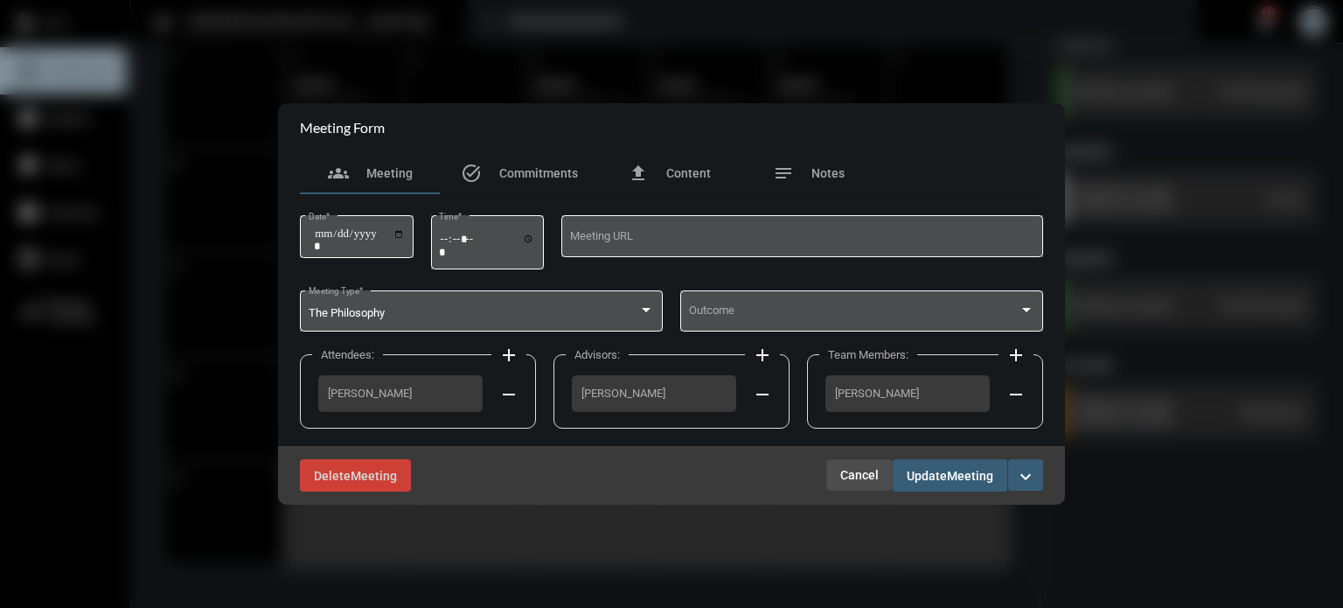
click at [870, 473] on span "Cancel" at bounding box center [859, 475] width 38 height 14
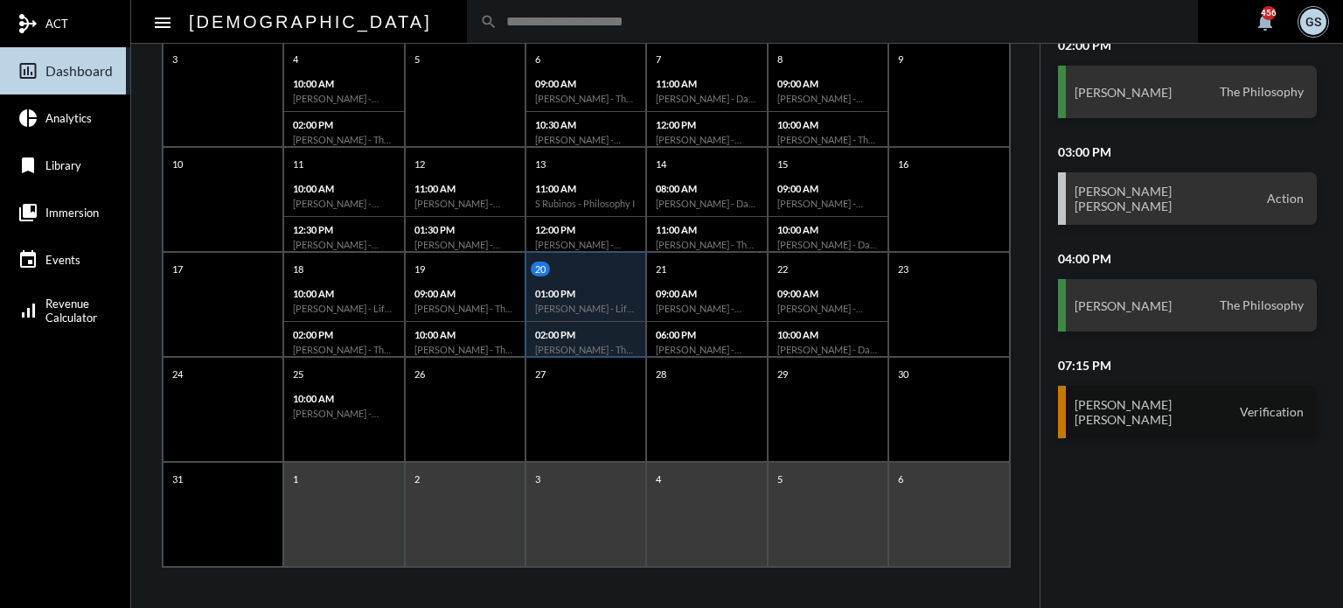
click at [1181, 412] on div "[PERSON_NAME] [PERSON_NAME] Verification" at bounding box center [1188, 412] width 260 height 52
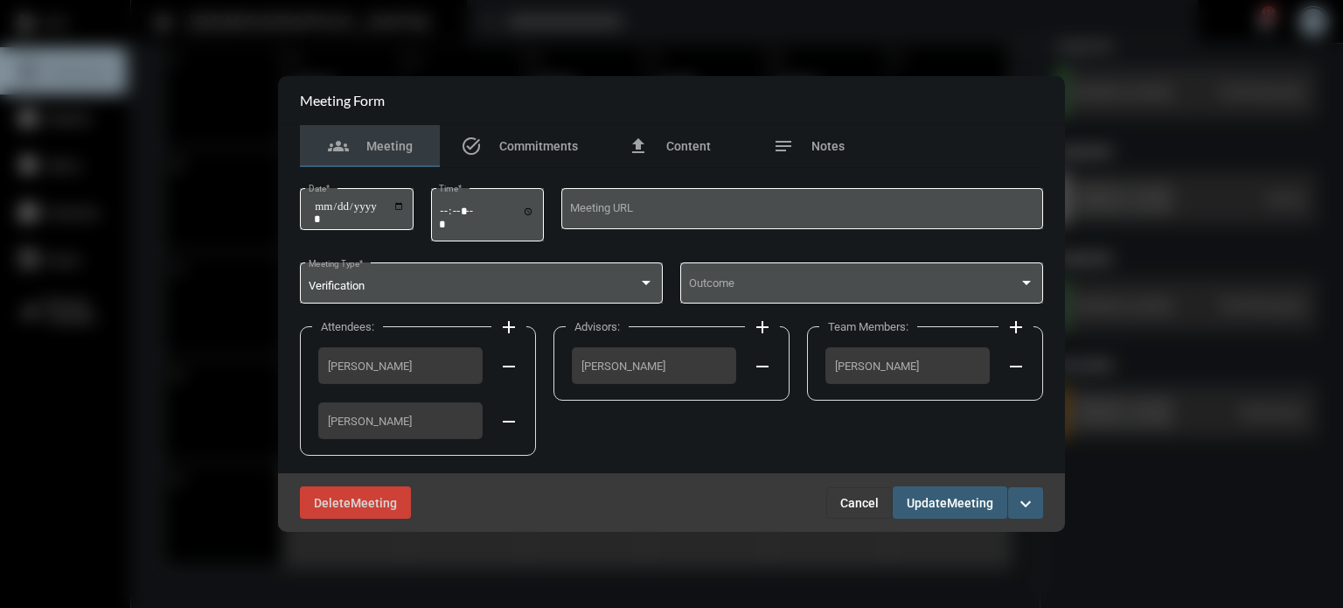
click at [853, 499] on span "Cancel" at bounding box center [859, 503] width 38 height 14
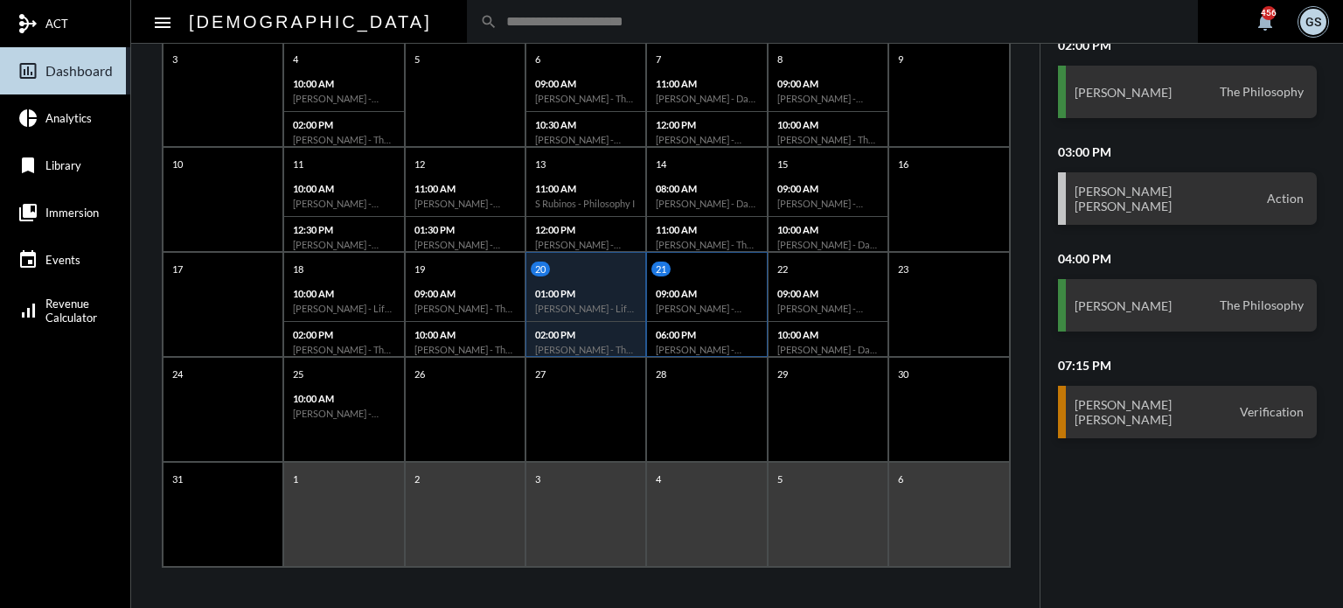
click at [737, 274] on div "21 09:00 AM [PERSON_NAME] - Action 06:00 PM [PERSON_NAME] - Action" at bounding box center [706, 311] width 119 height 101
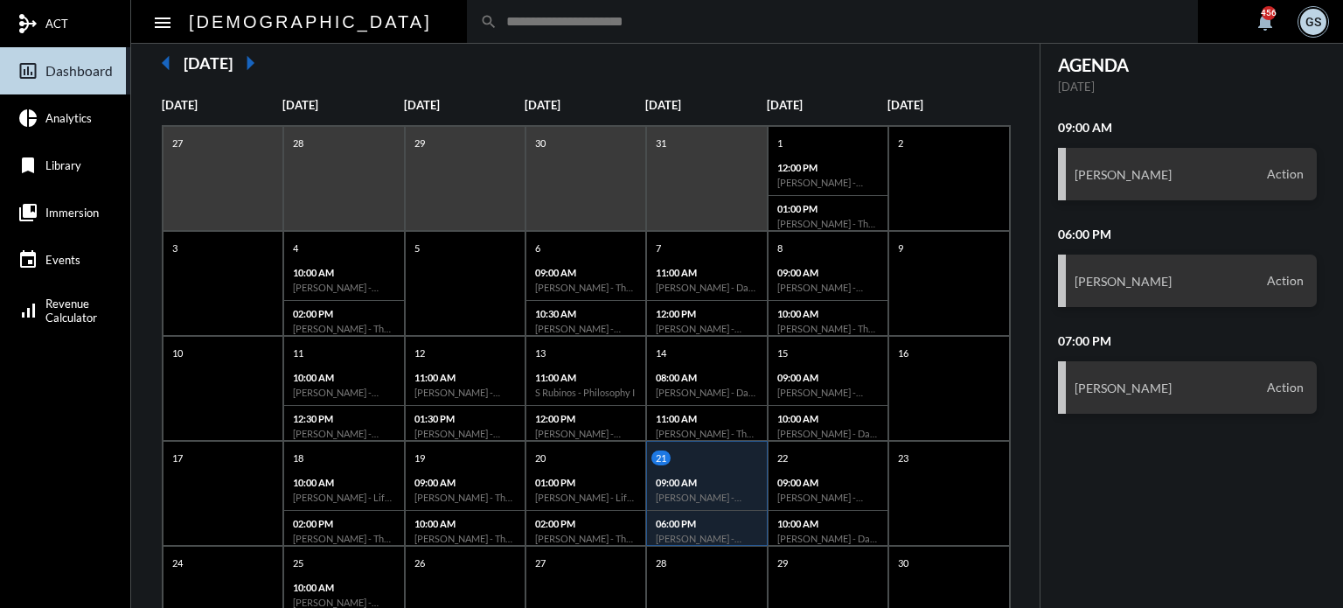
scroll to position [150, 0]
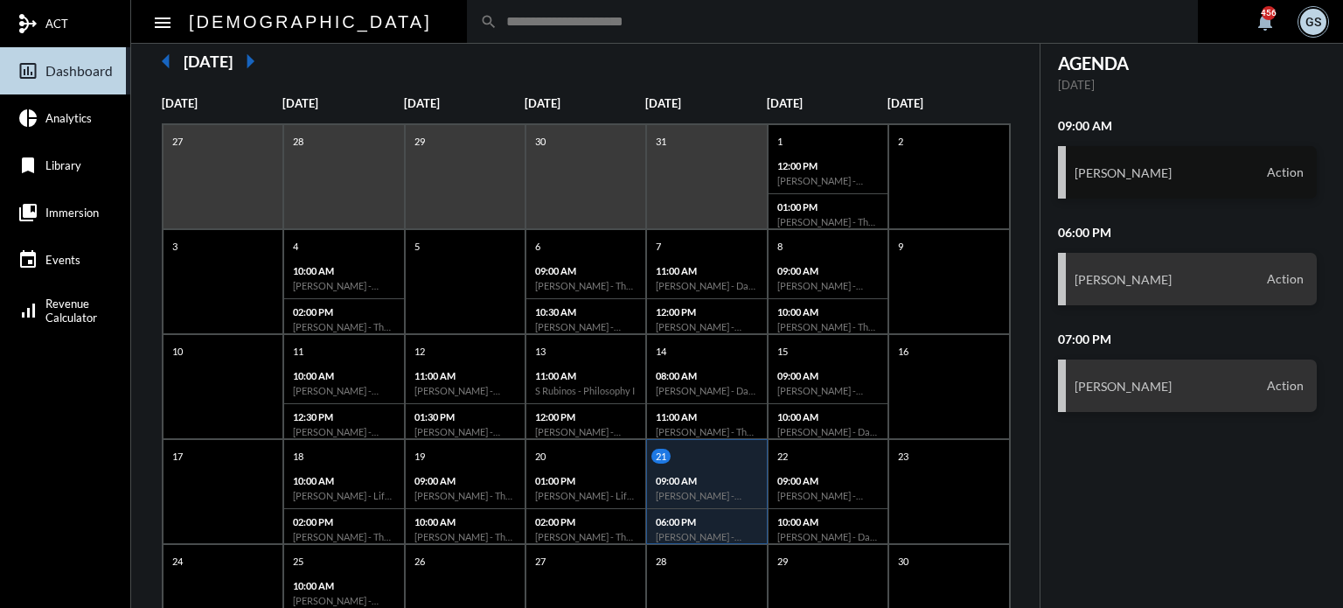
click at [1172, 171] on h3 "[PERSON_NAME]" at bounding box center [1123, 172] width 97 height 15
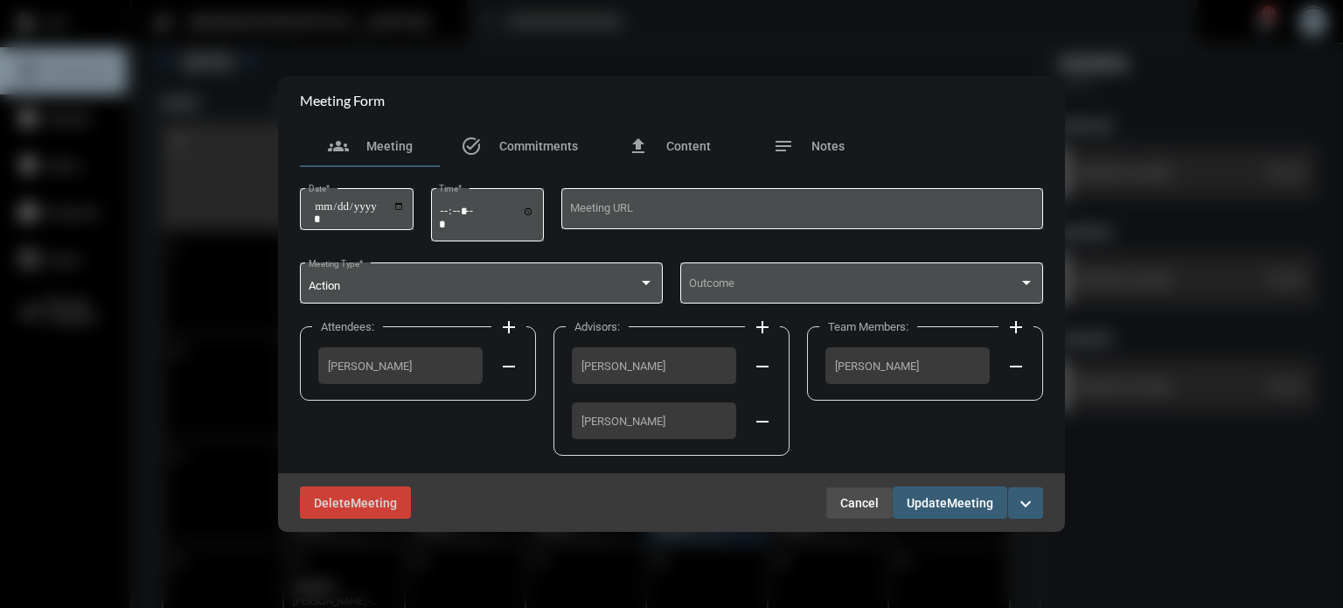
click at [851, 507] on span "Cancel" at bounding box center [859, 503] width 38 height 14
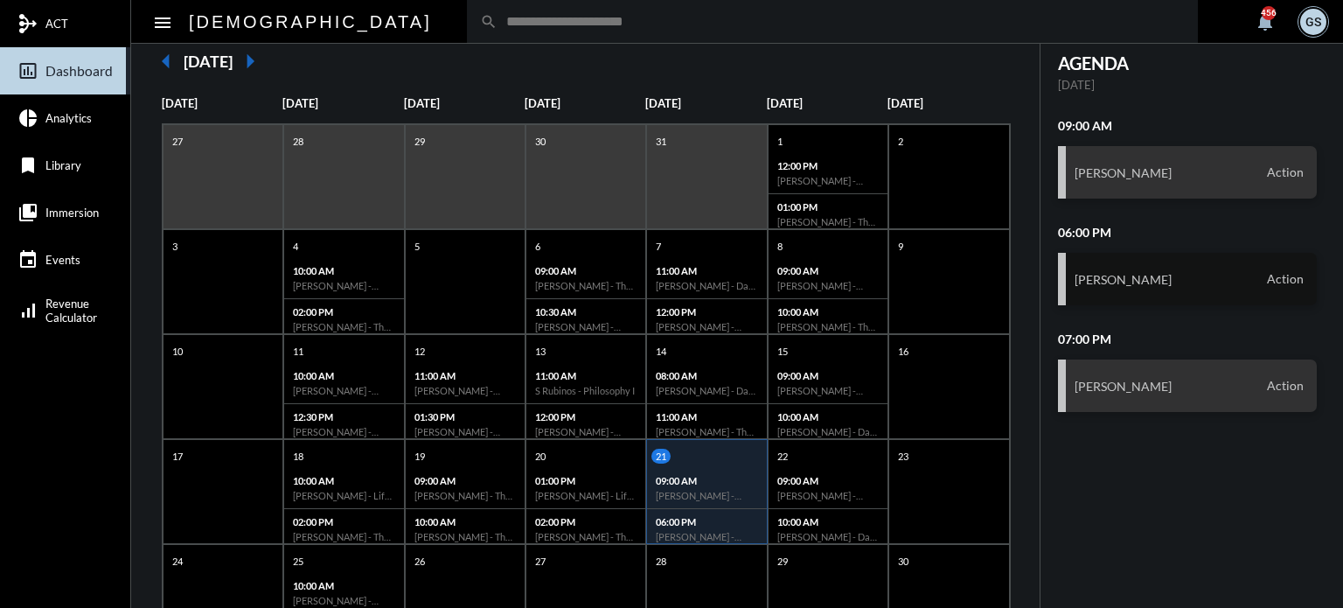
click at [1144, 261] on div "[PERSON_NAME] Action" at bounding box center [1188, 279] width 260 height 52
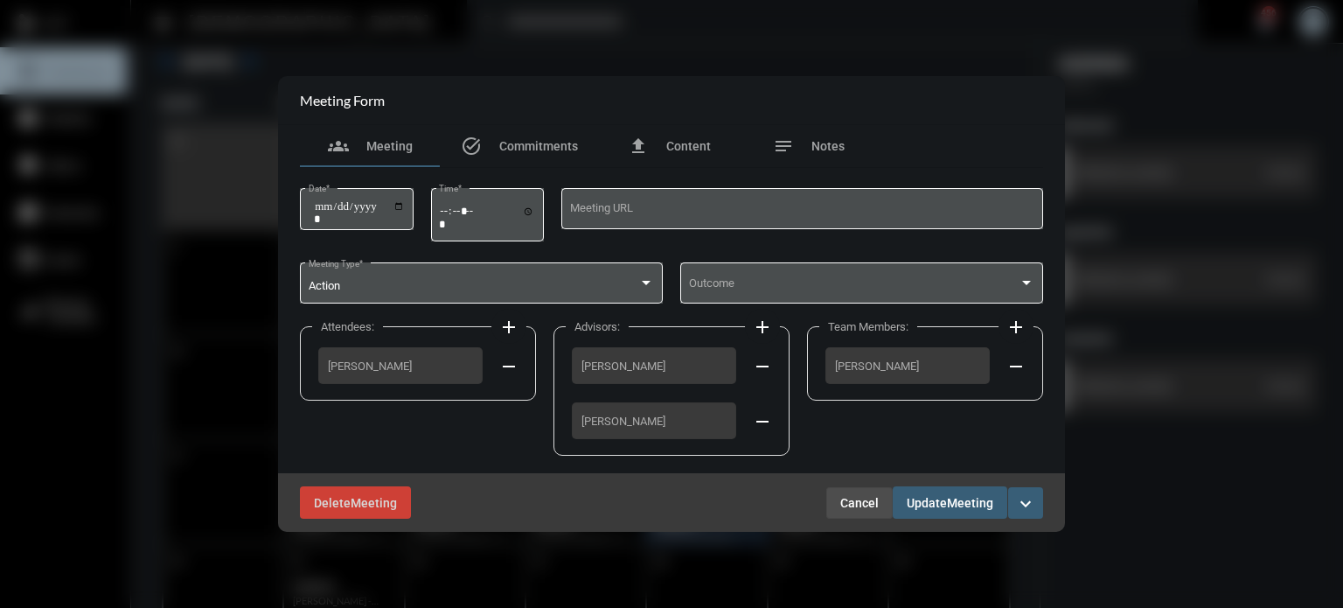
click at [847, 505] on span "Cancel" at bounding box center [859, 503] width 38 height 14
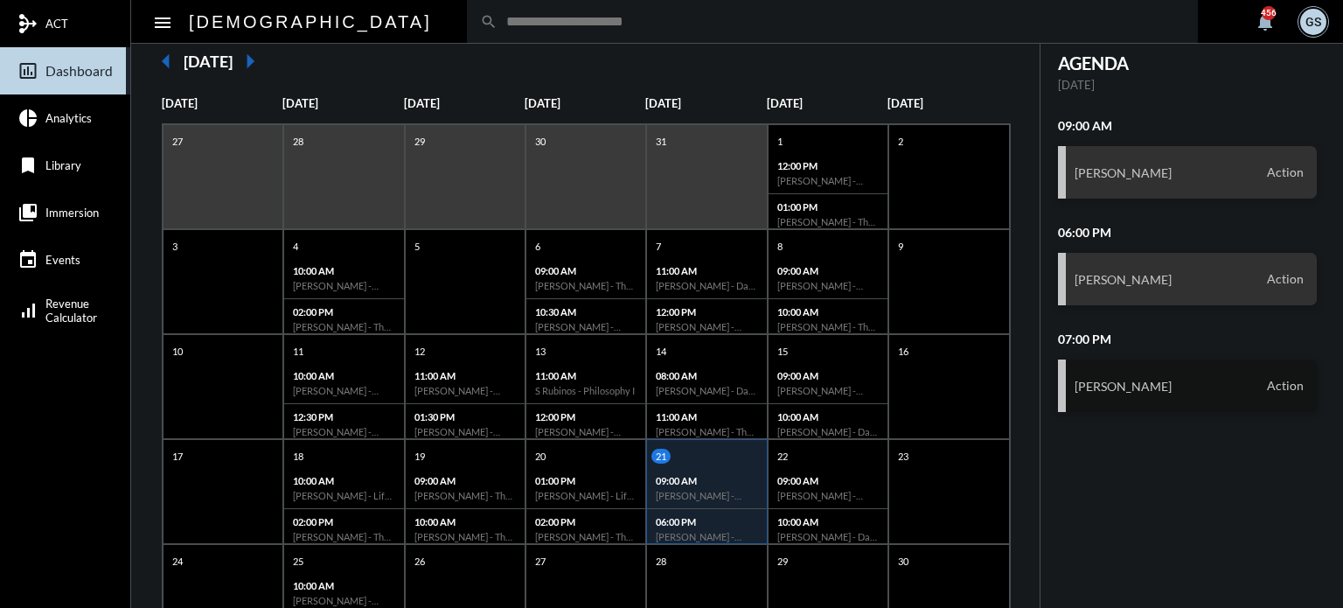
click at [1110, 401] on div "[PERSON_NAME] Action" at bounding box center [1188, 385] width 260 height 52
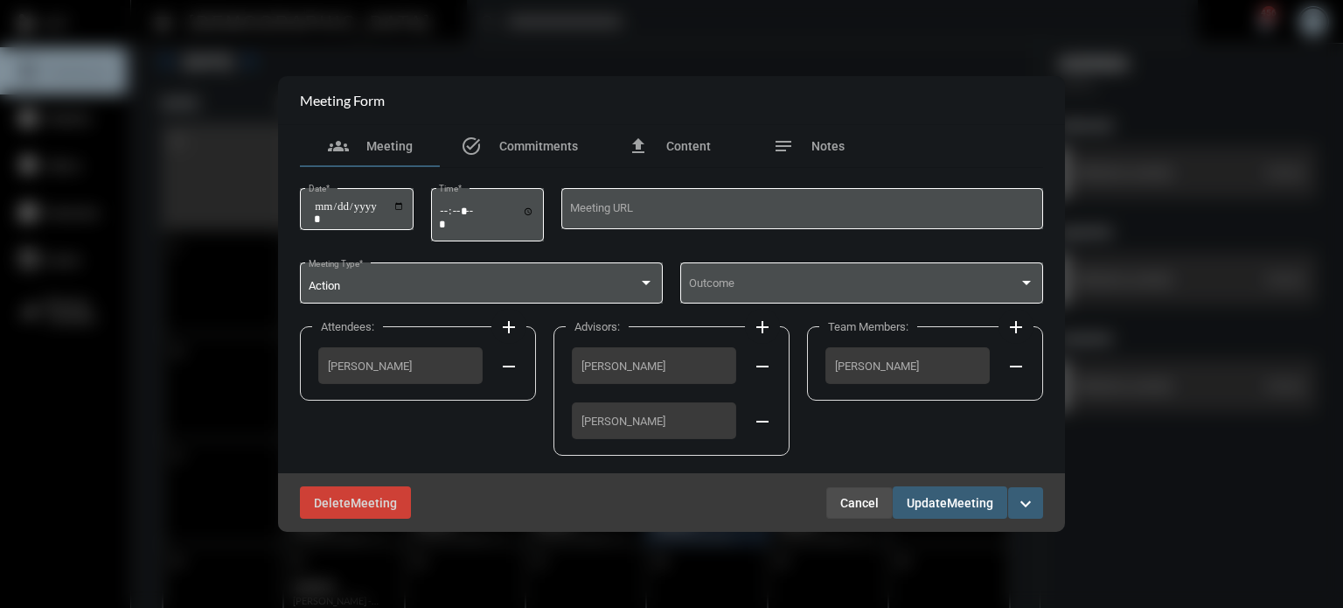
click at [847, 499] on span "Cancel" at bounding box center [859, 503] width 38 height 14
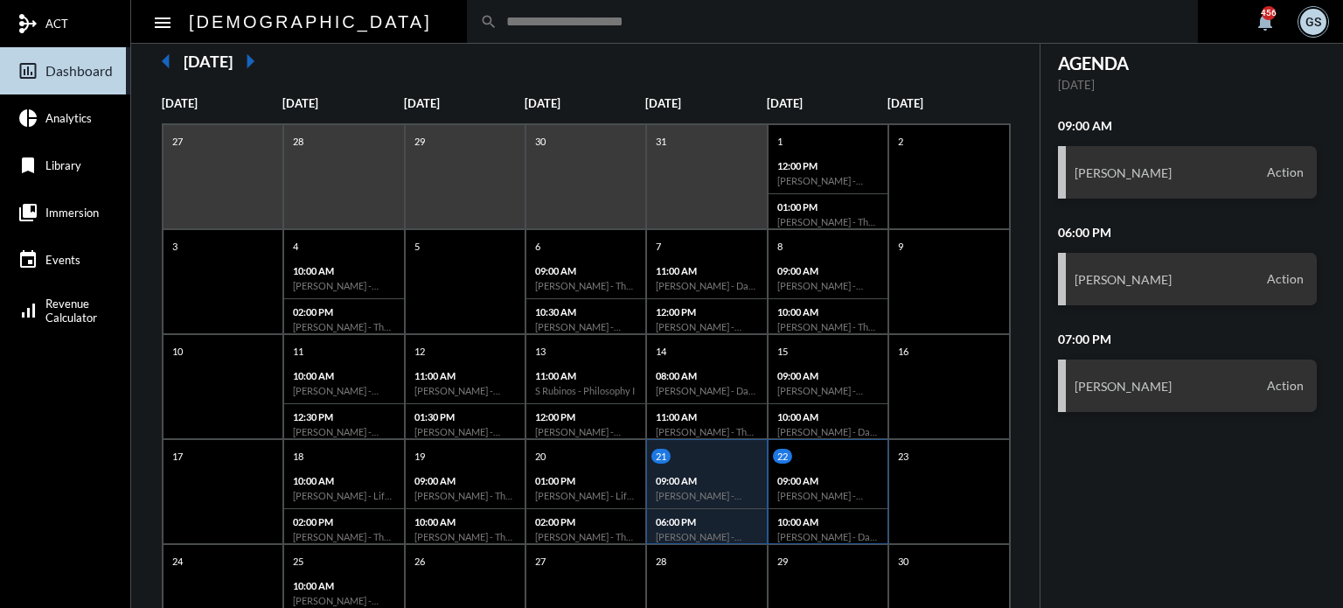
click at [799, 485] on div "09:00 AM [PERSON_NAME] - [PERSON_NAME] - Action" at bounding box center [828, 488] width 119 height 41
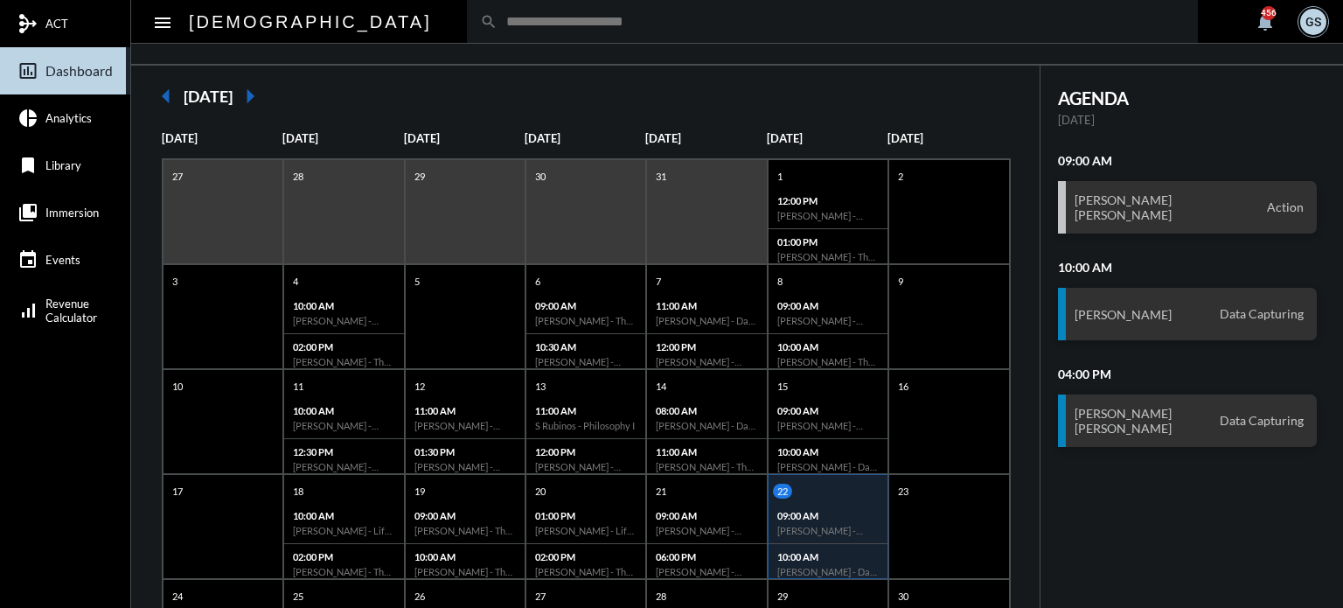
scroll to position [115, 0]
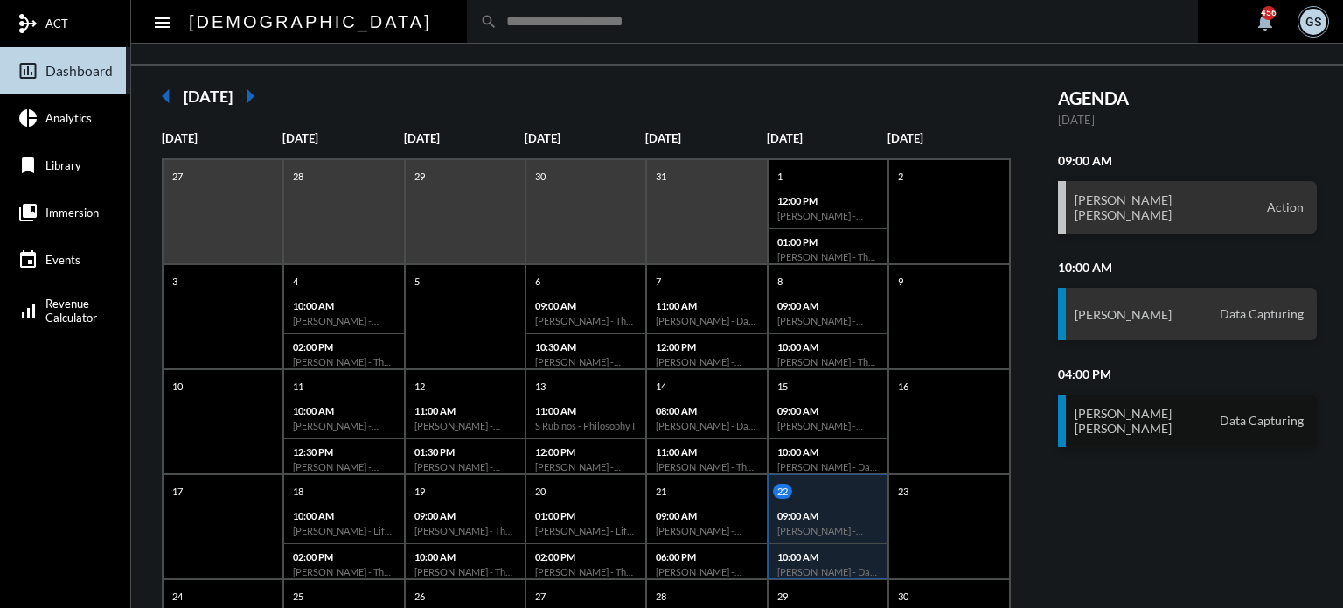
click at [1126, 414] on h3 "[PERSON_NAME] [PERSON_NAME]" at bounding box center [1123, 421] width 97 height 30
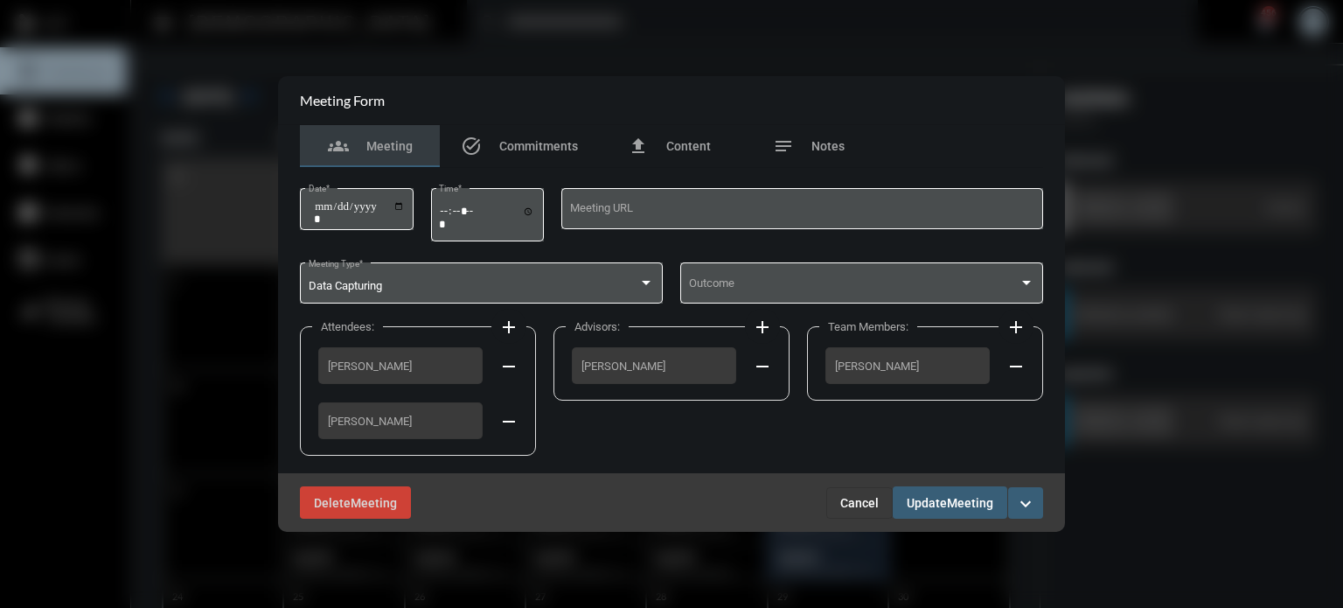
click at [840, 503] on button "Cancel" at bounding box center [859, 502] width 66 height 31
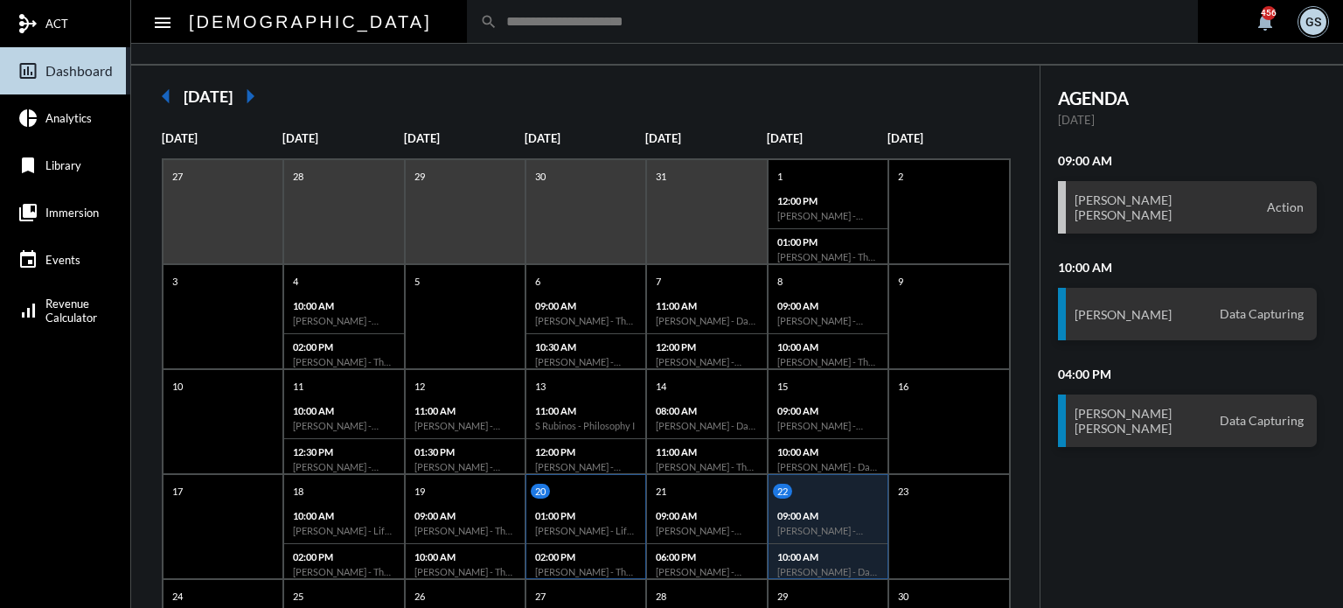
click at [584, 484] on div "20" at bounding box center [588, 491] width 115 height 15
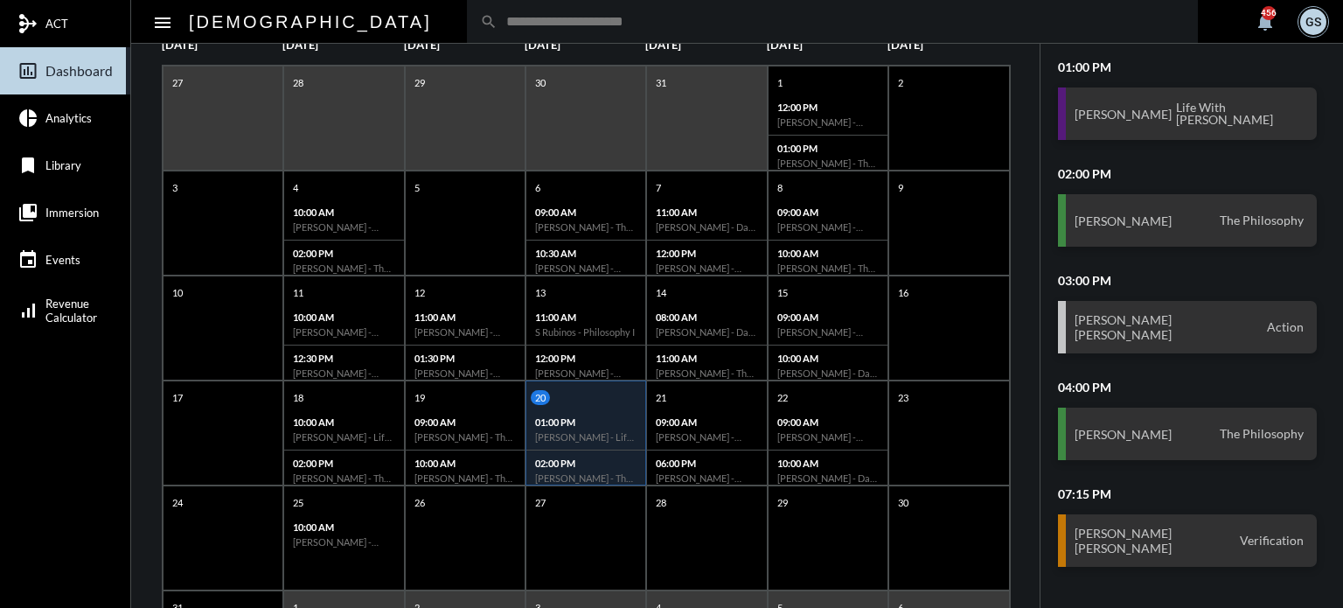
scroll to position [210, 0]
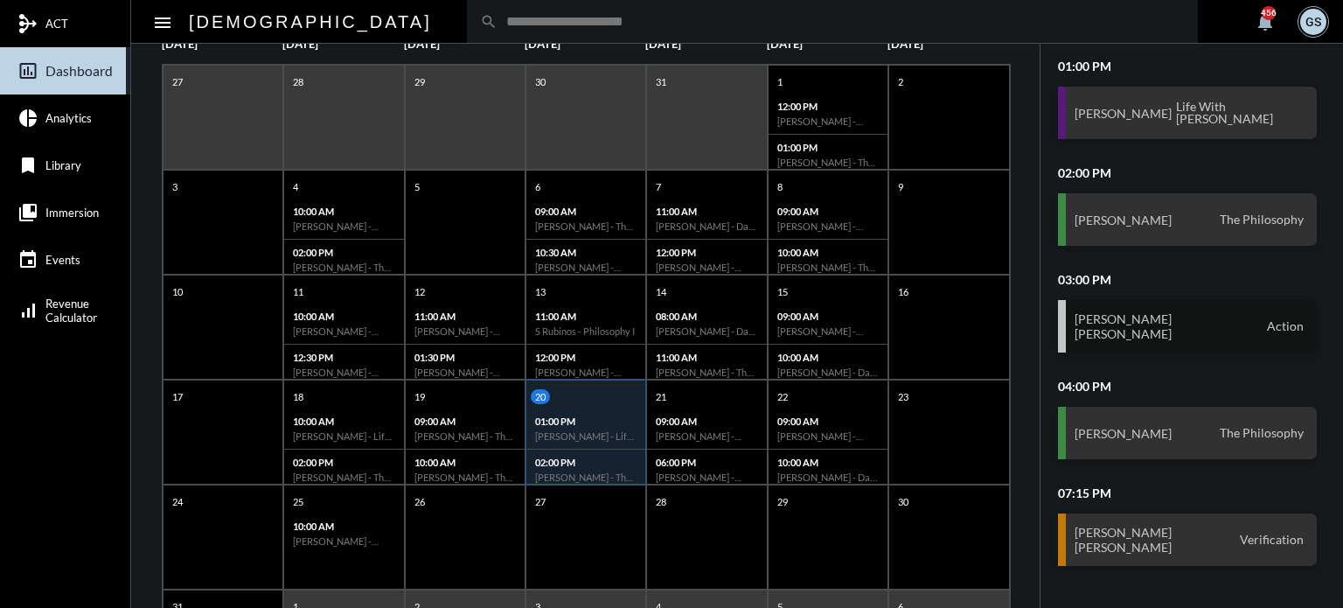
click at [1167, 341] on div "[PERSON_NAME] [PERSON_NAME] Action" at bounding box center [1188, 326] width 260 height 52
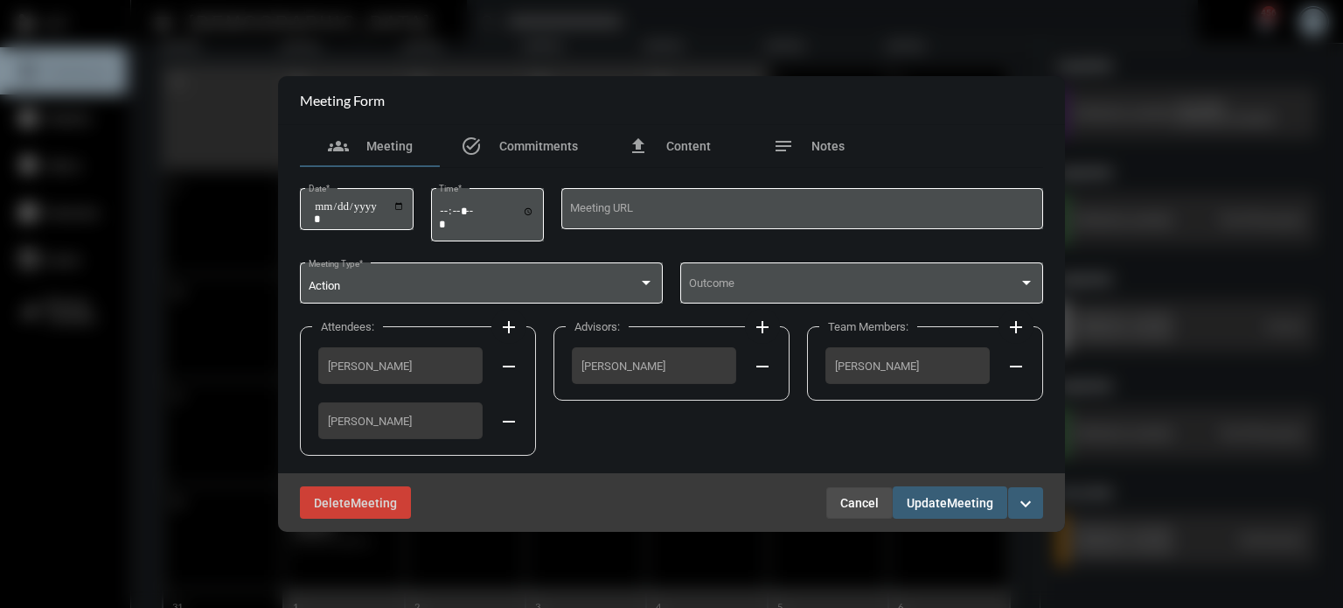
click at [879, 495] on button "Cancel" at bounding box center [859, 502] width 66 height 31
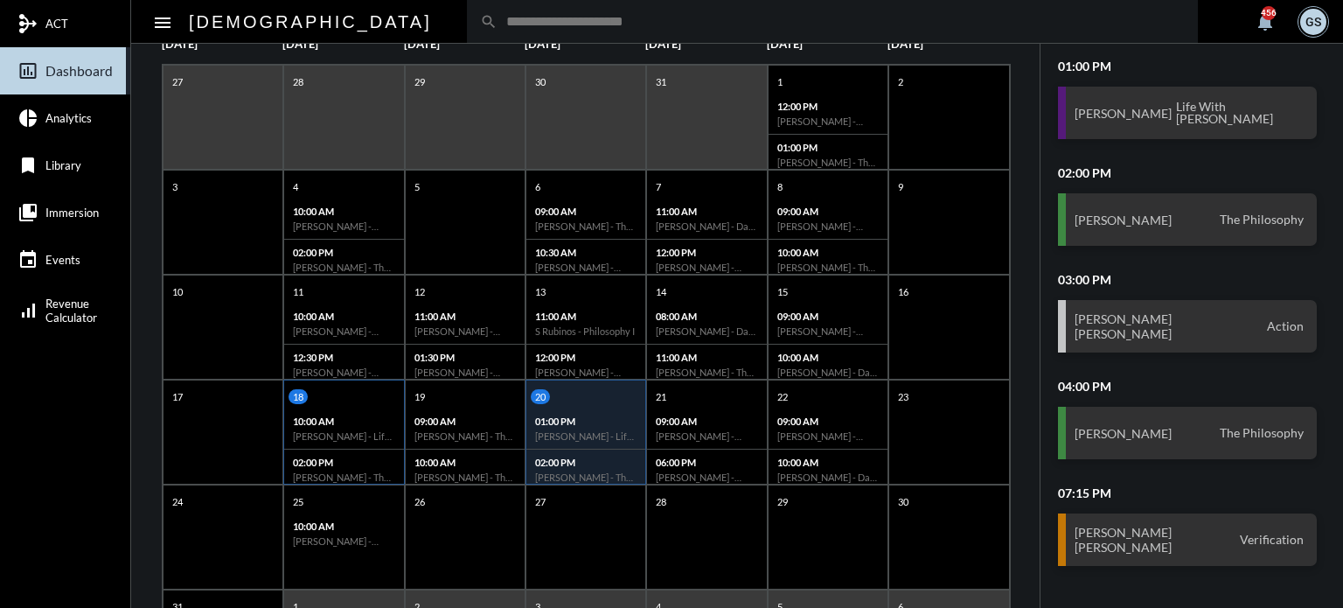
click at [345, 422] on p "10:00 AM" at bounding box center [343, 420] width 101 height 11
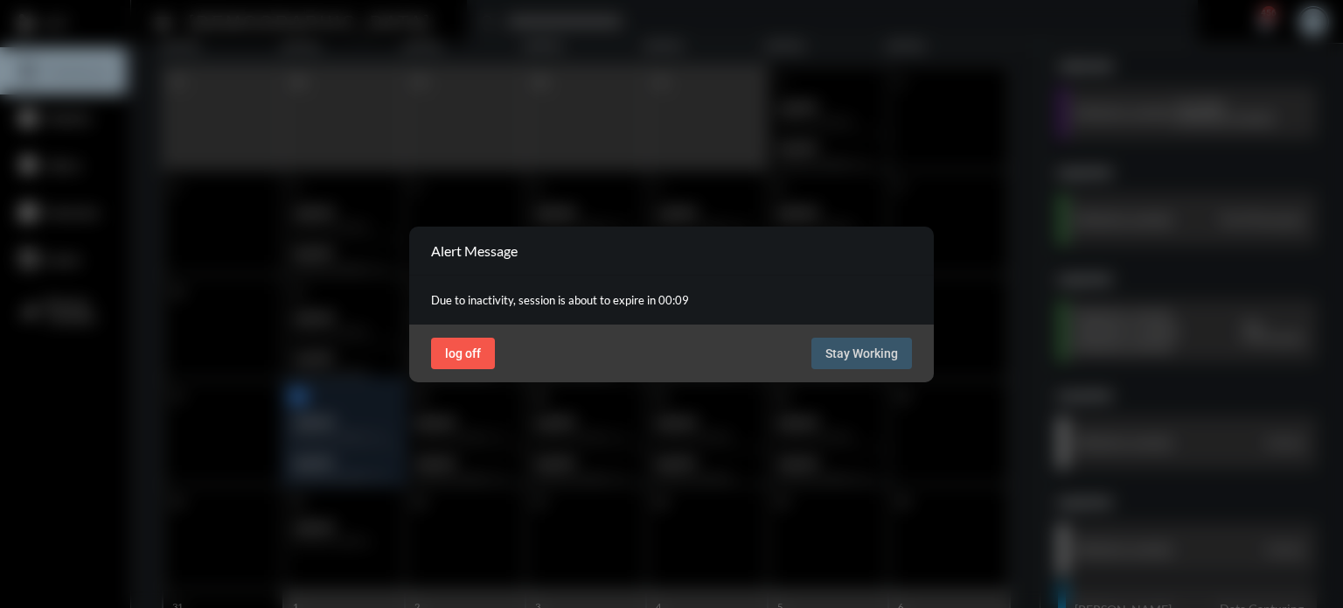
click at [470, 361] on button "log off" at bounding box center [463, 353] width 64 height 31
